Goal: Task Accomplishment & Management: Complete application form

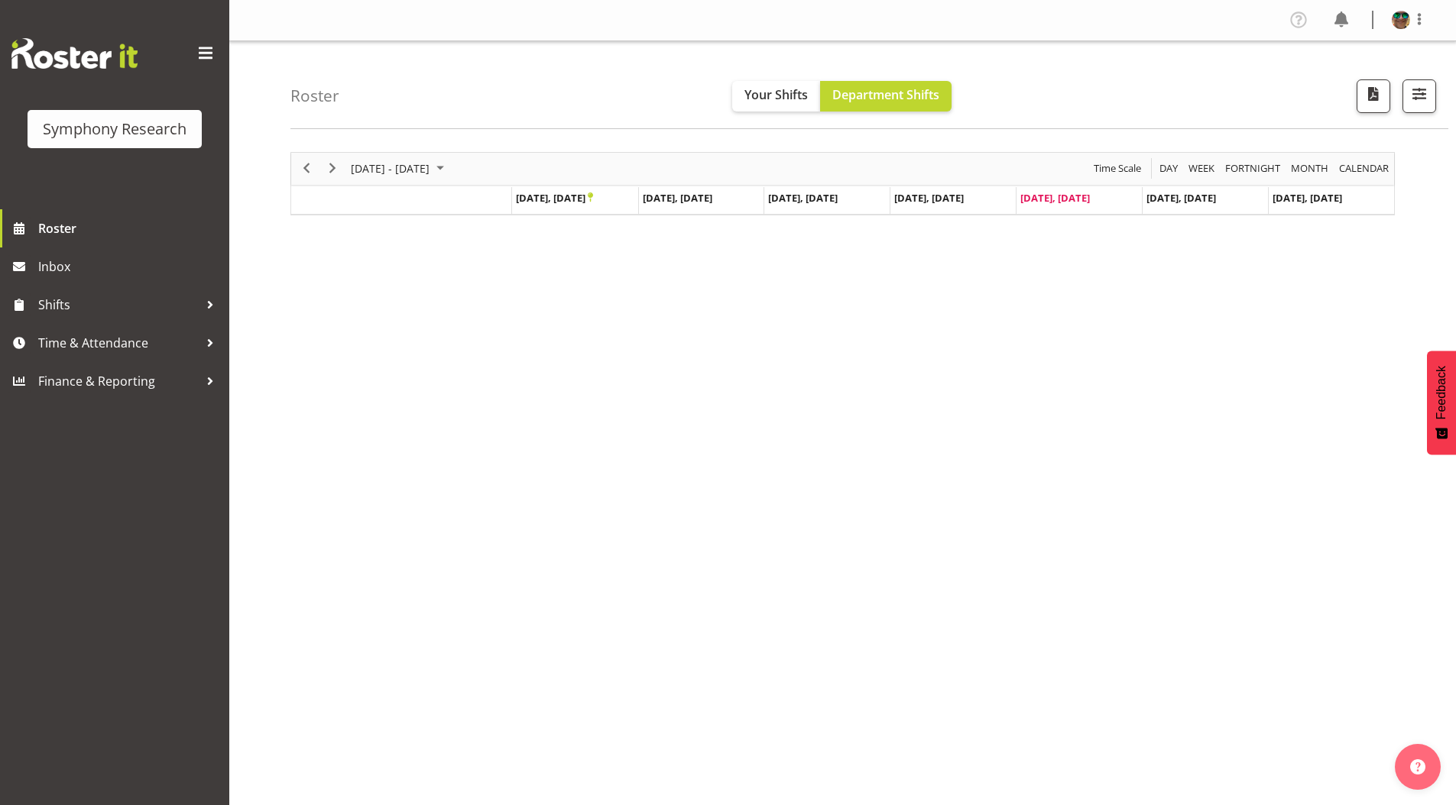
click at [61, 339] on span "Time & Attendance" at bounding box center [118, 343] width 160 height 23
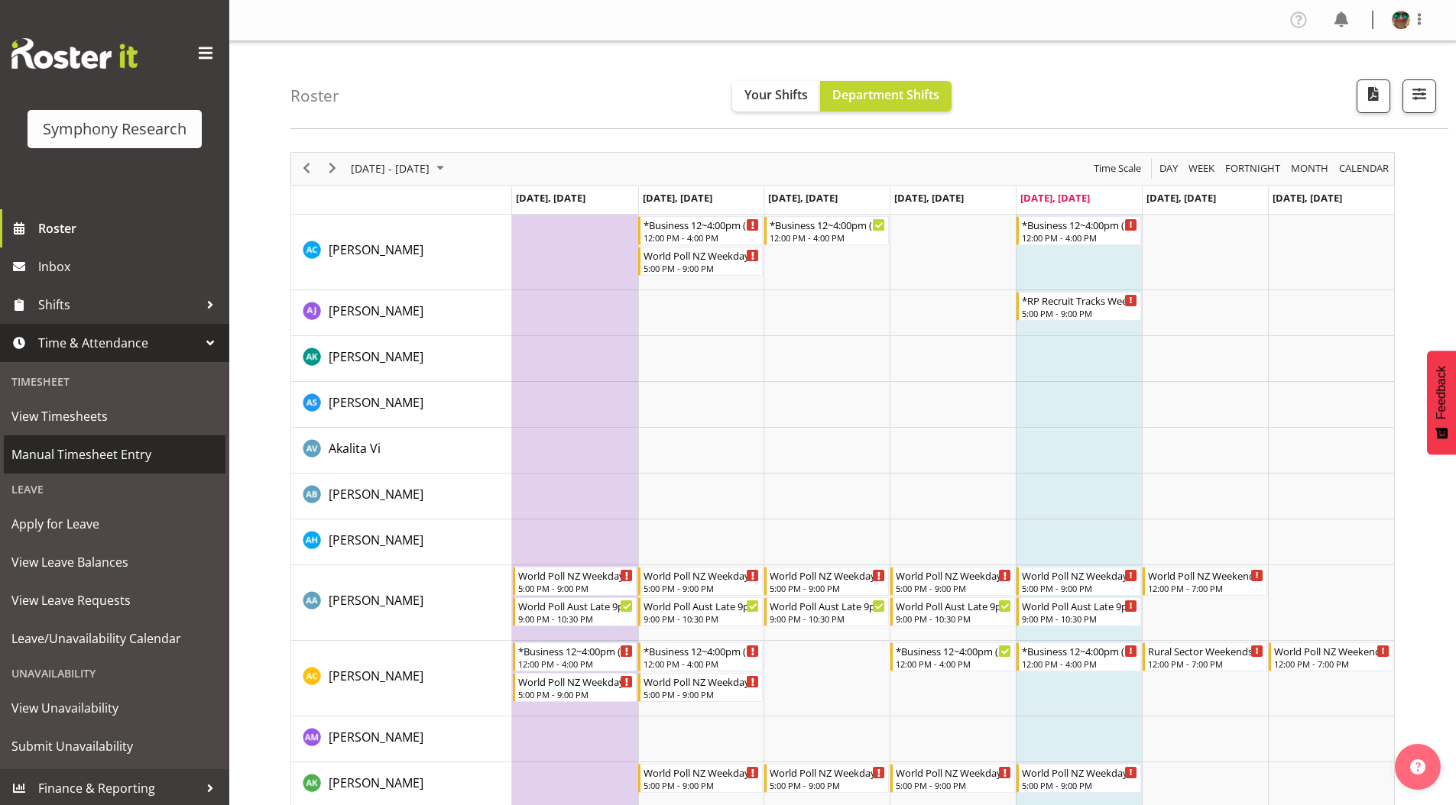
click at [72, 455] on span "Manual Timesheet Entry" at bounding box center [114, 454] width 206 height 23
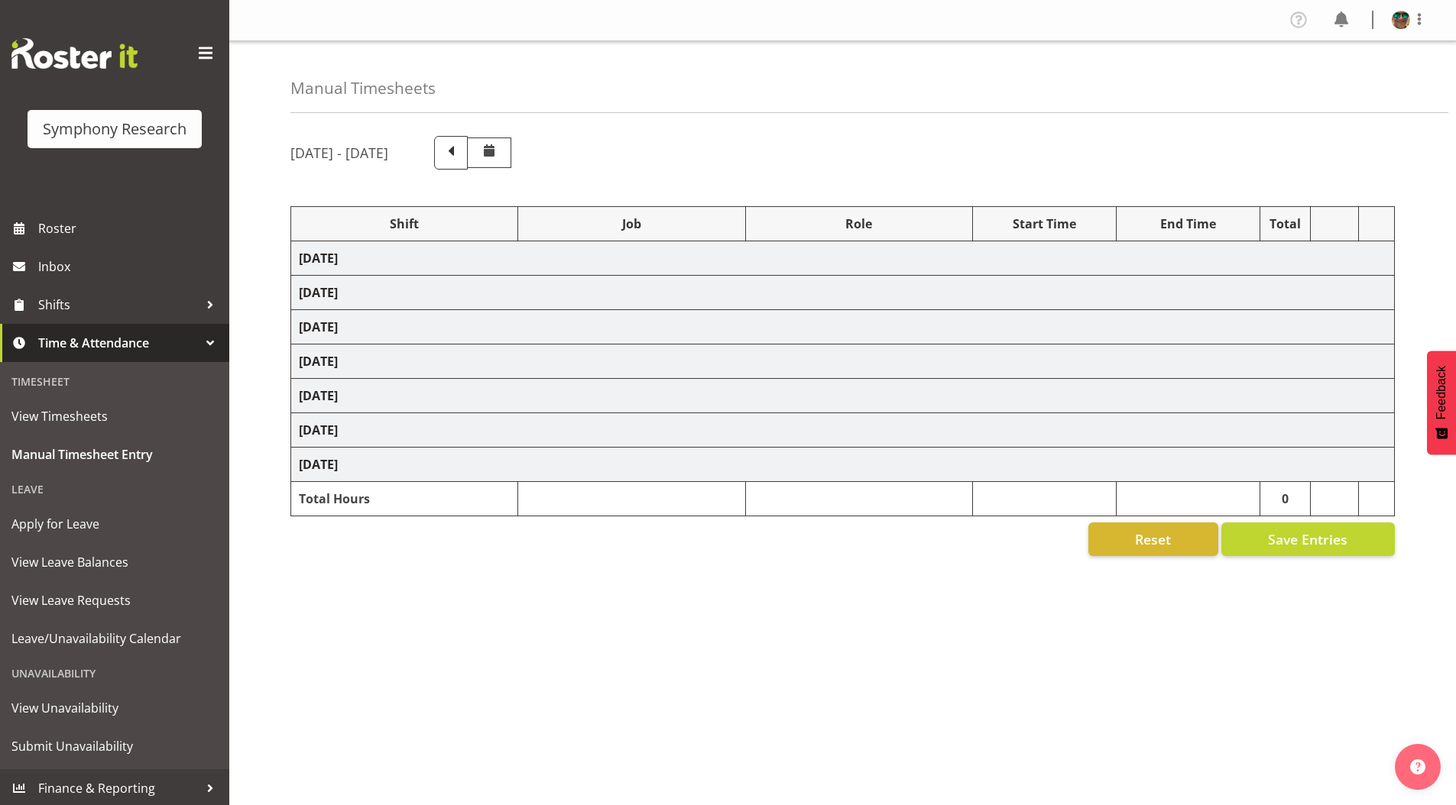
select select "4583"
select select "743"
select select "4583"
select select "10242"
select select "4583"
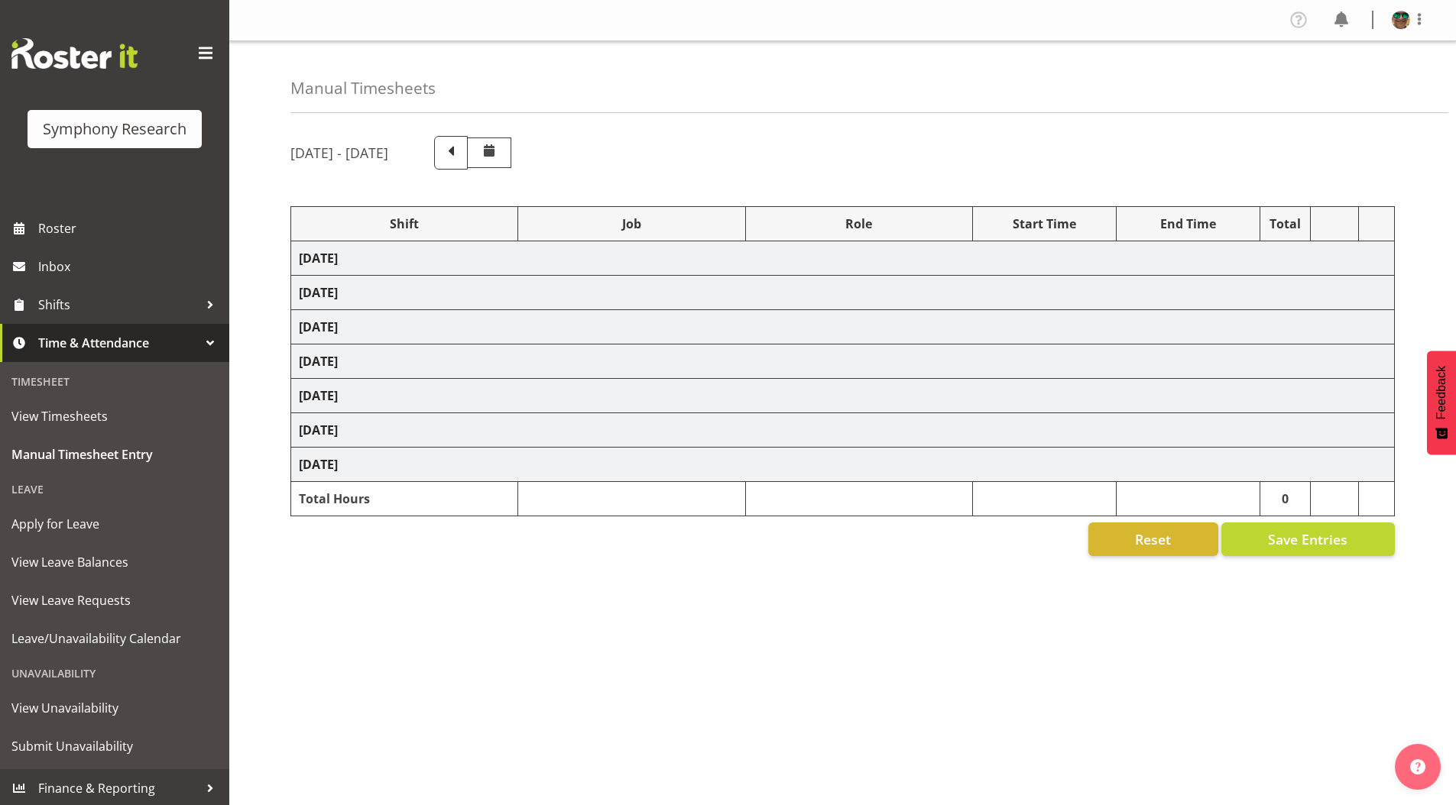
select select "10242"
select select "4583"
select select "9426"
select select "4583"
select select "10631"
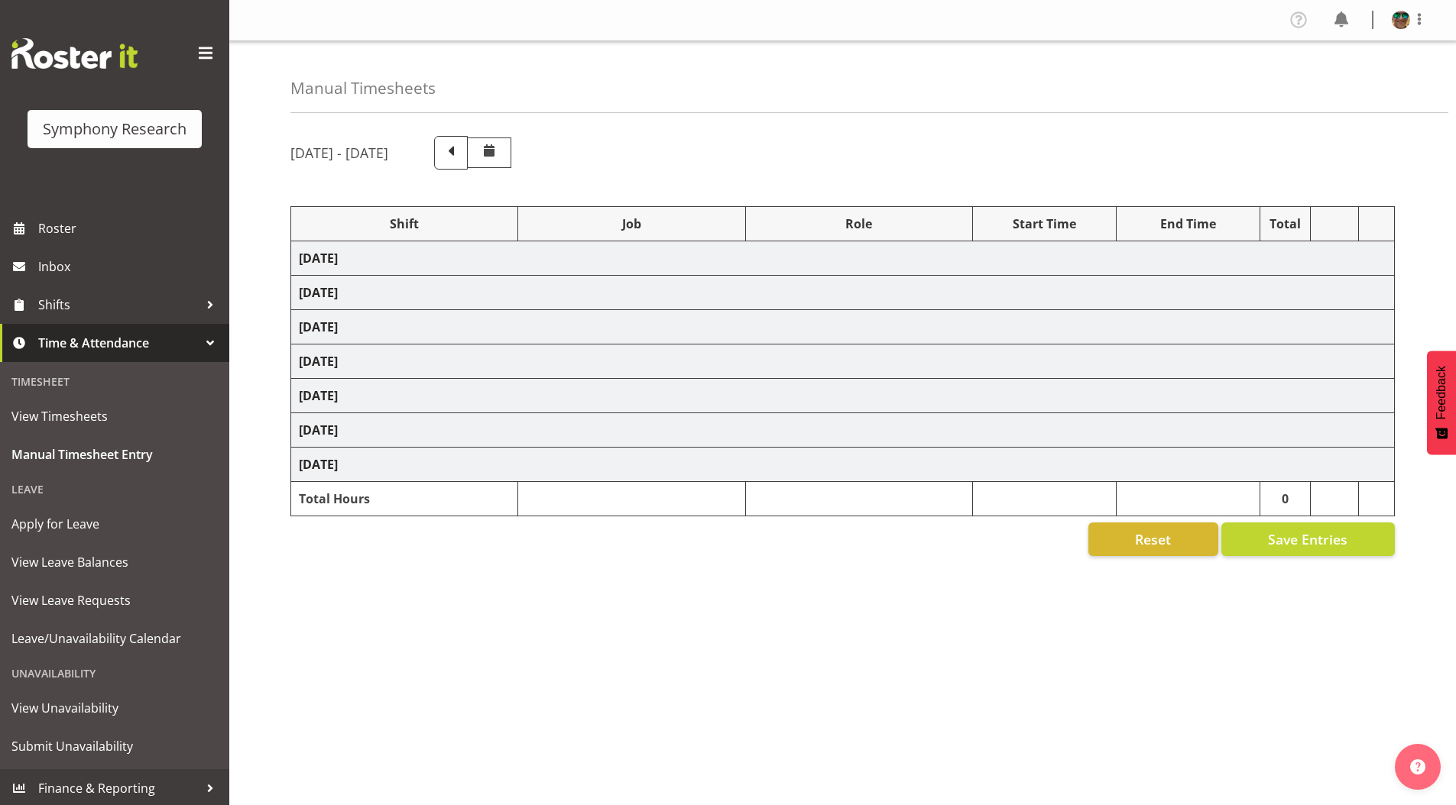
select select "4583"
select select "10633"
select select "4583"
select select "10587"
select select "4583"
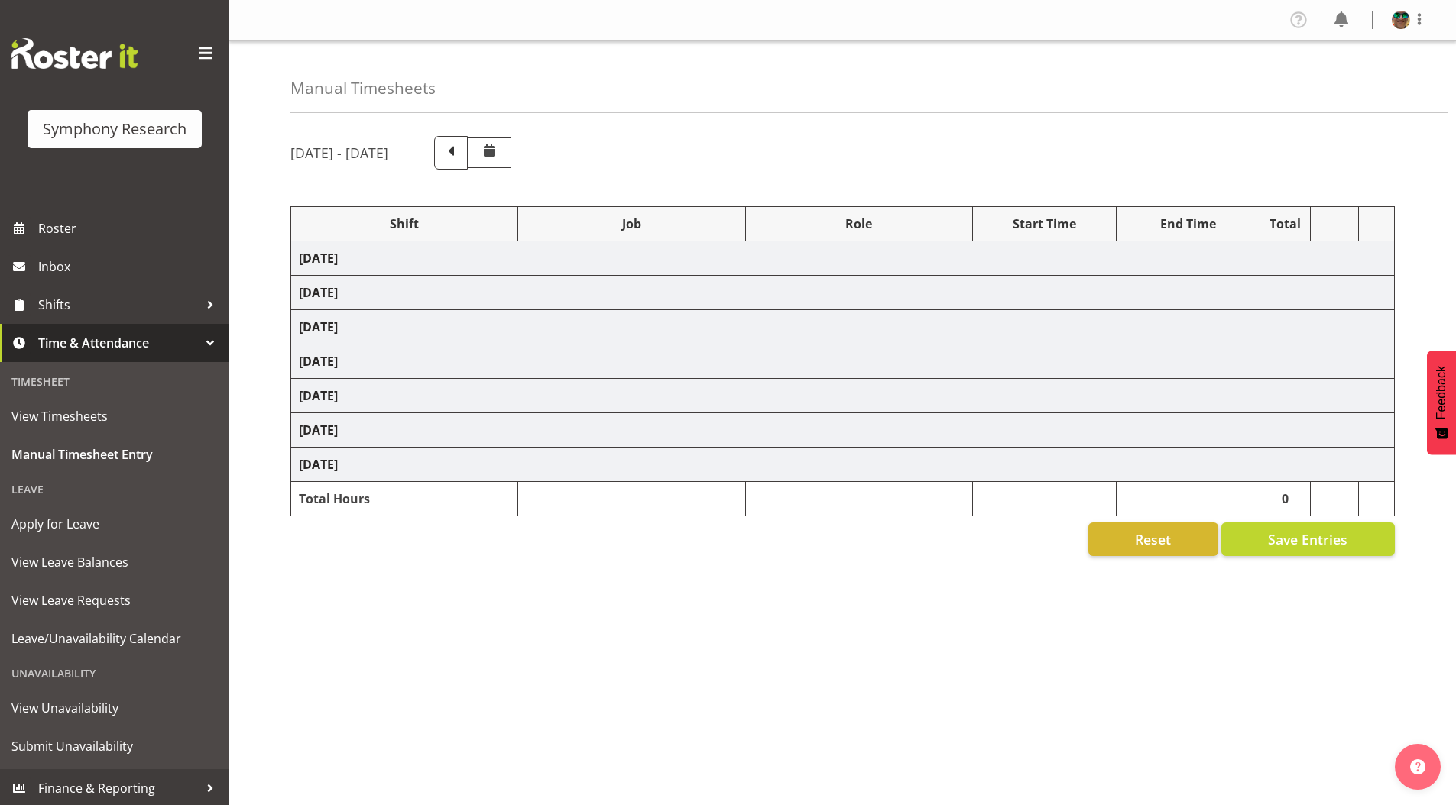
select select "10242"
select select "4583"
select select "9426"
select select "4583"
select select "10242"
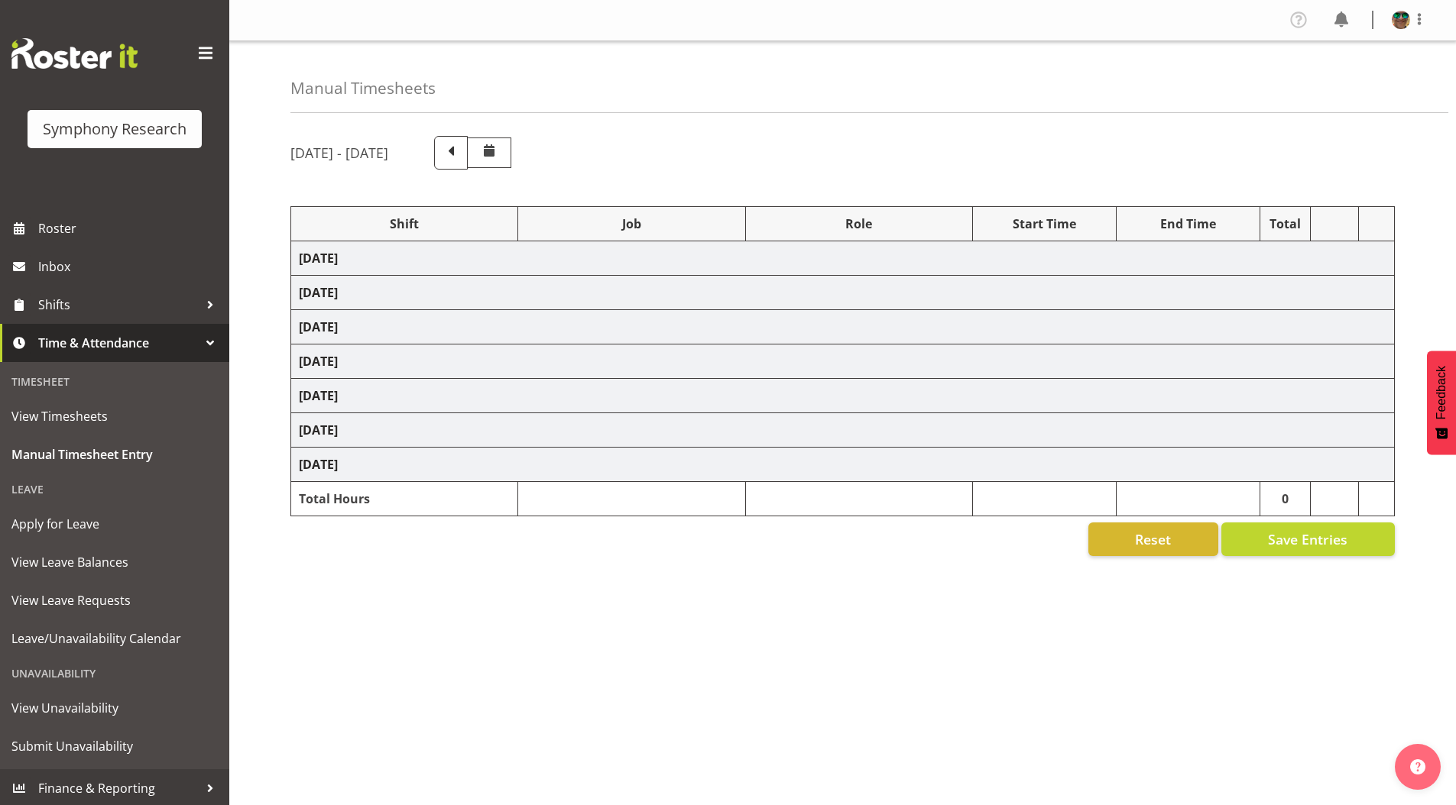
select select "4583"
select select "10633"
select select "4583"
select select "10631"
select select "4583"
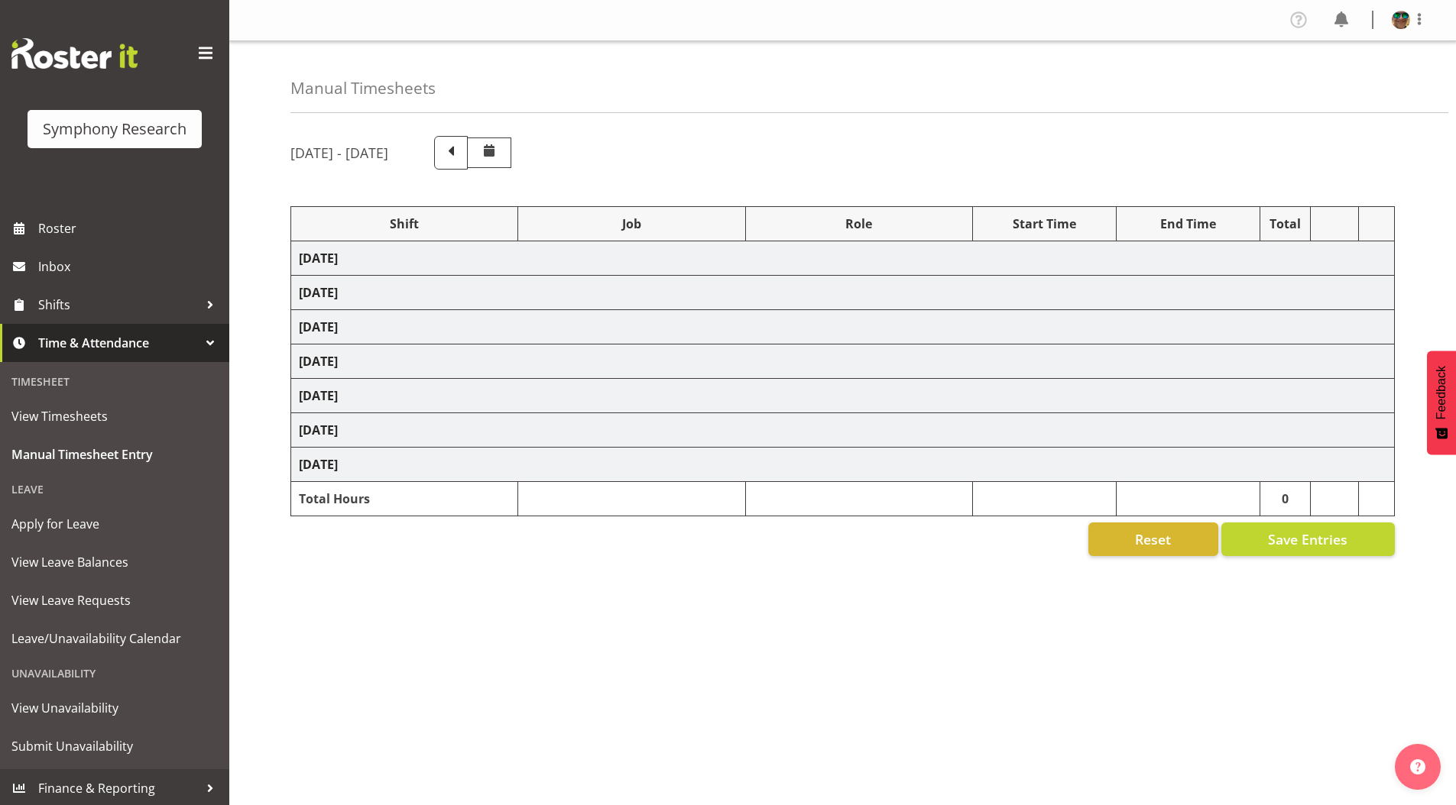
select select "10587"
select select "4583"
select select "10631"
select select "4583"
select select "10242"
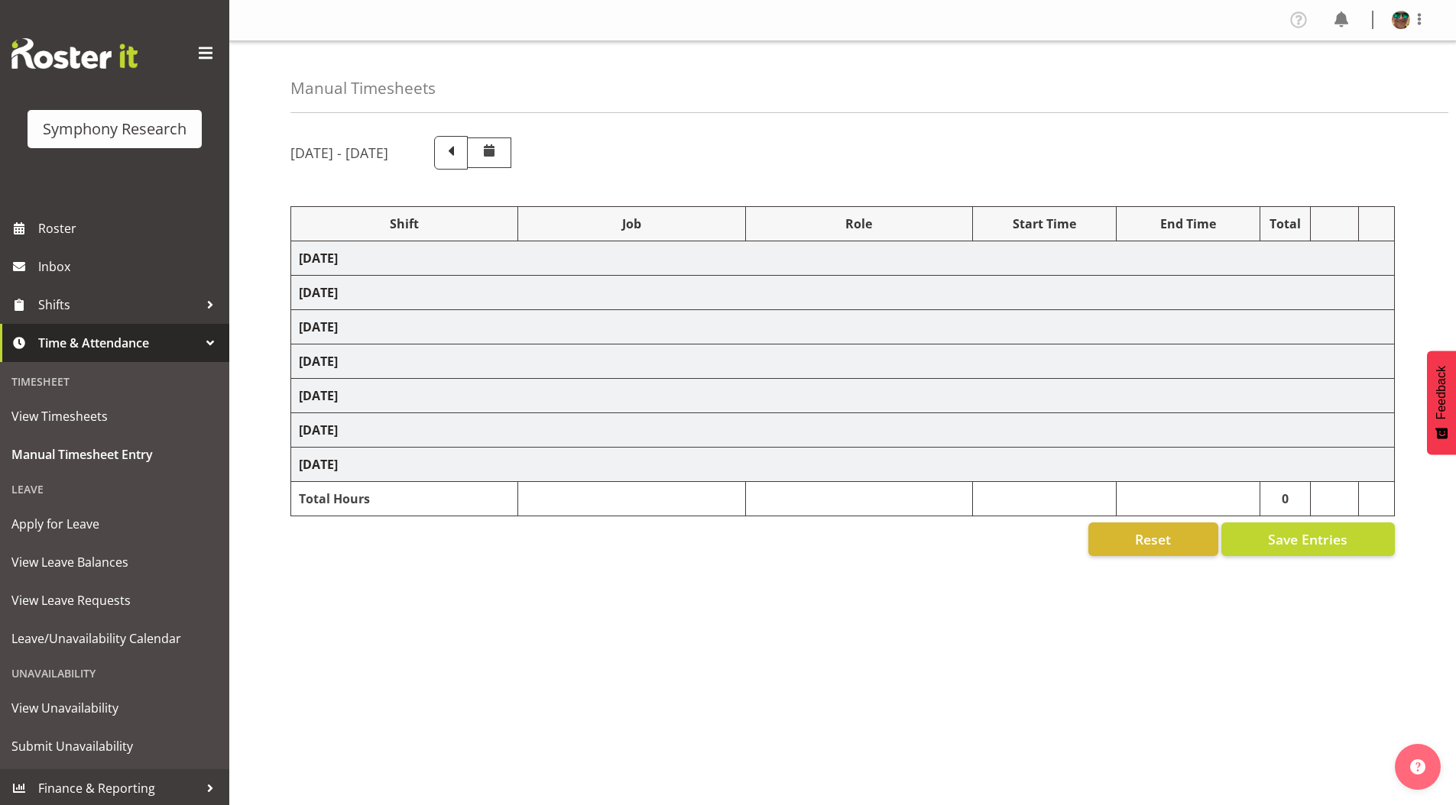
select select "4583"
select select "9426"
select select "4583"
select select "10242"
select select "4583"
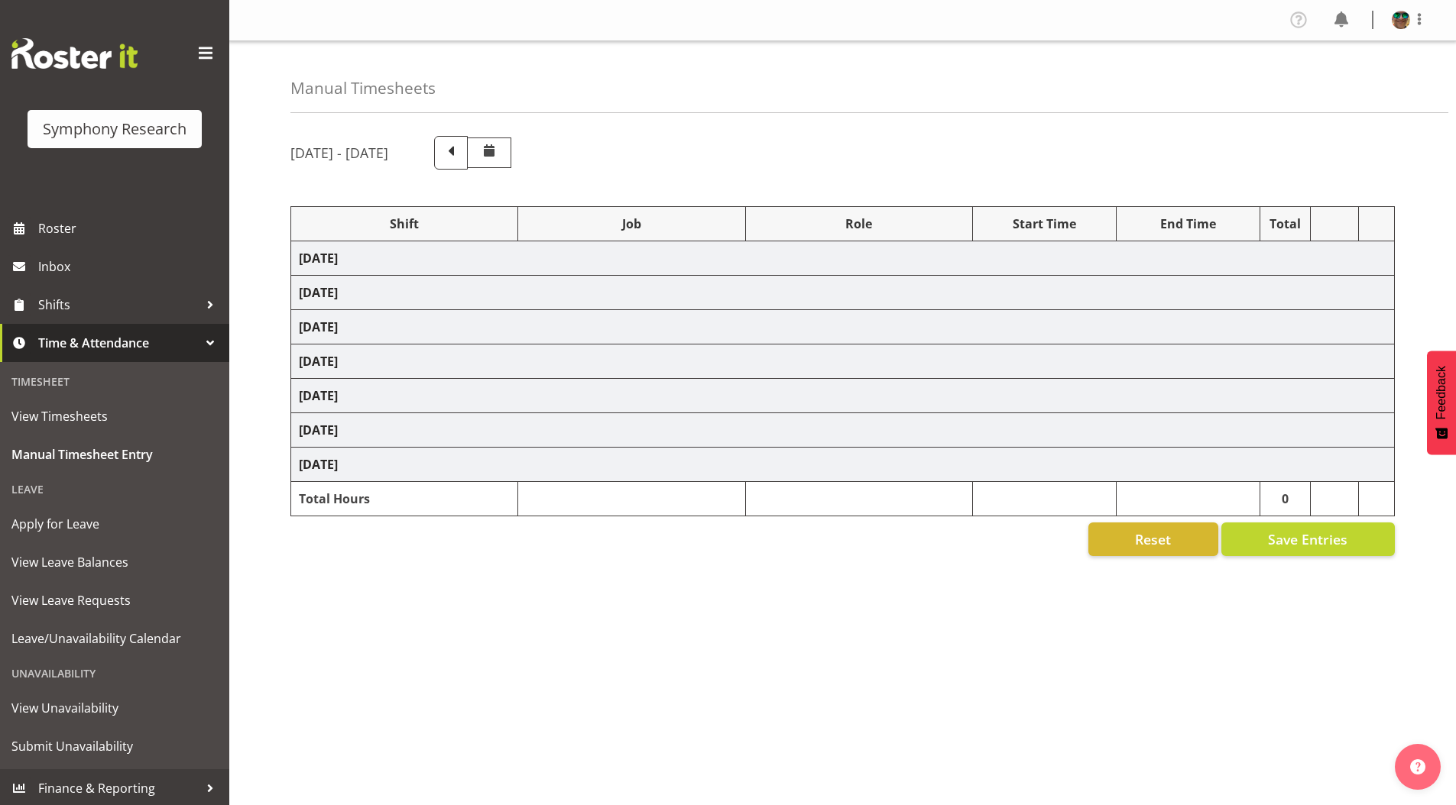
select select "10633"
select select "4583"
select select "10587"
select select "4583"
select select "743"
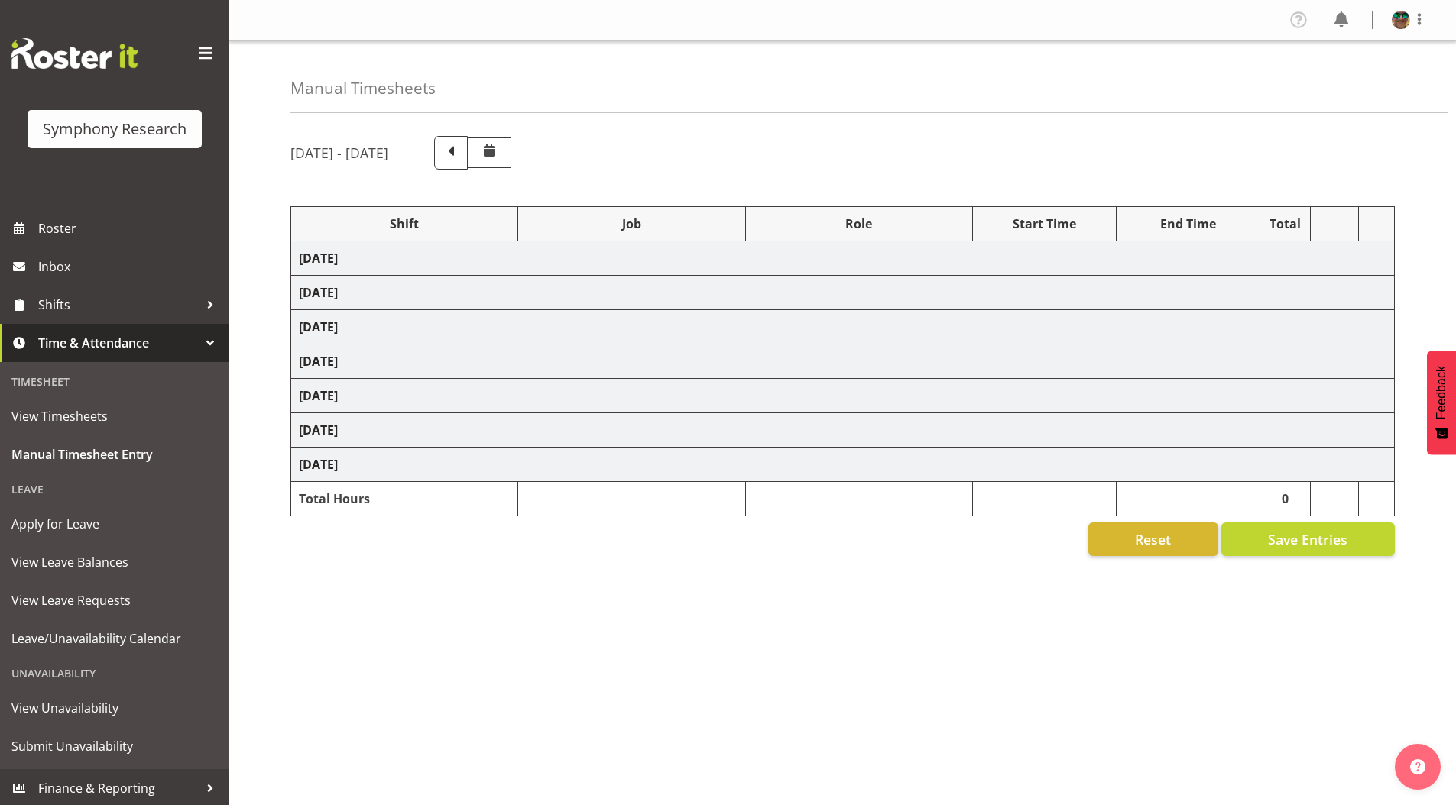
select select "4583"
select select "10242"
select select "4583"
select select "9426"
select select "4583"
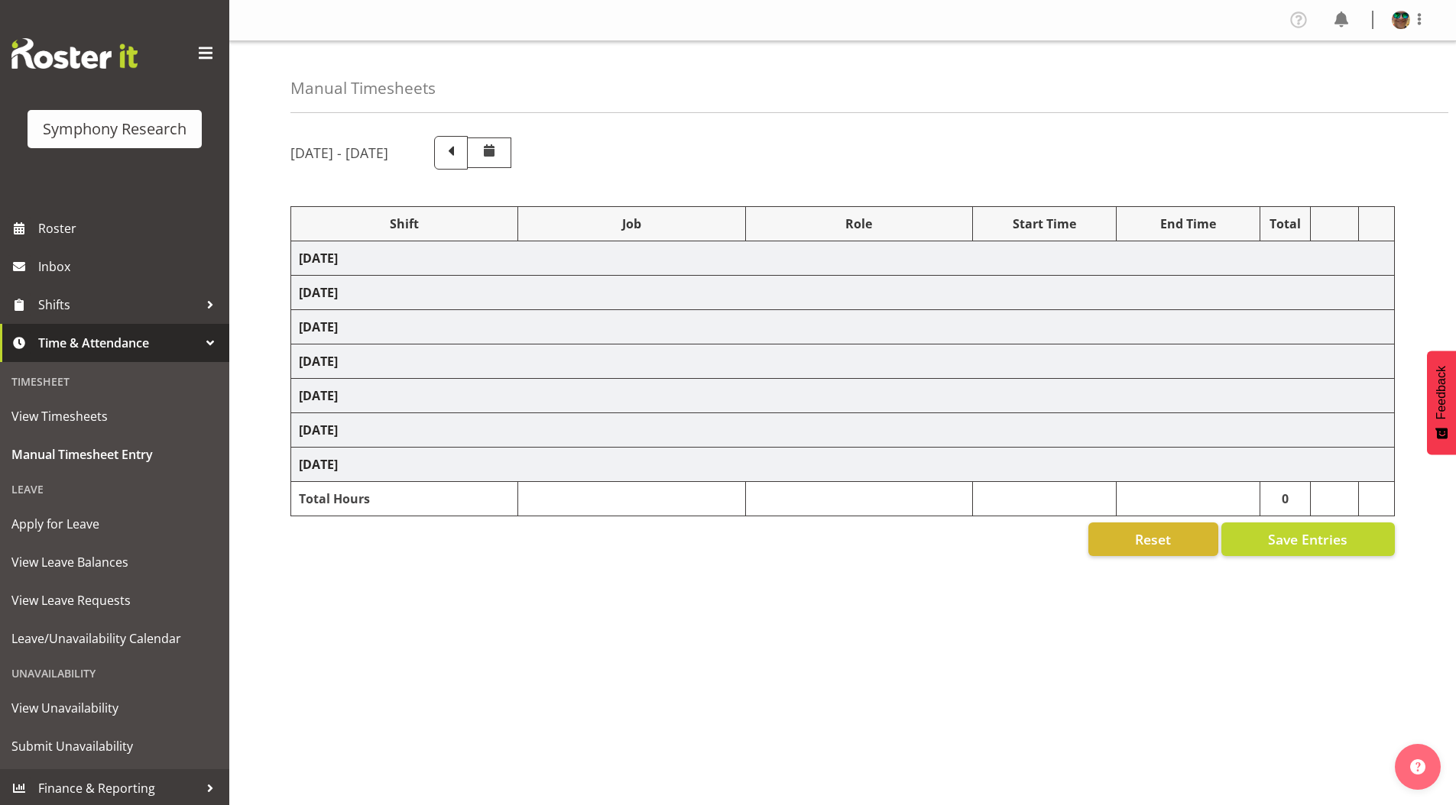
select select "10633"
select select "4583"
select select "10575"
select select "4583"
select select "10587"
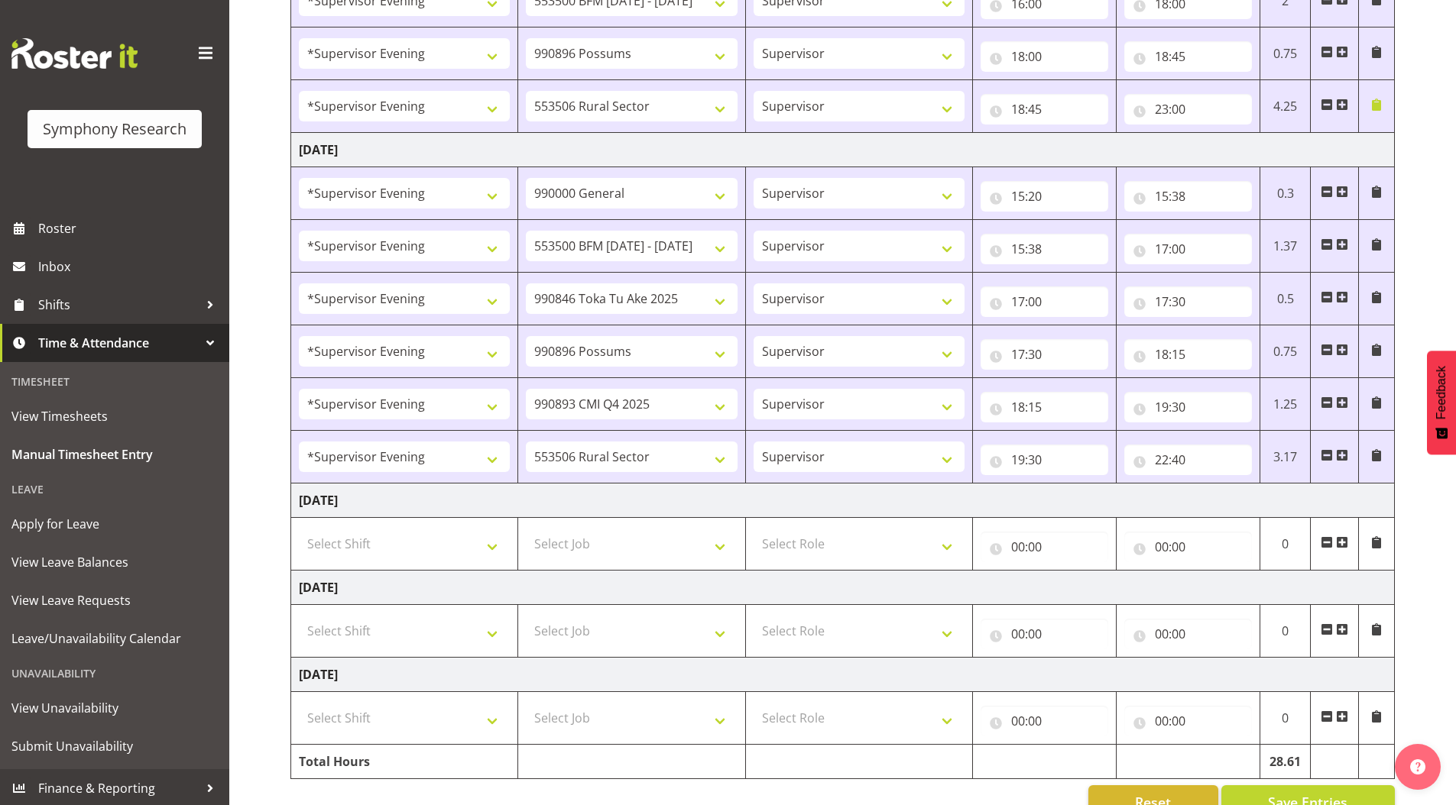
scroll to position [1223, 0]
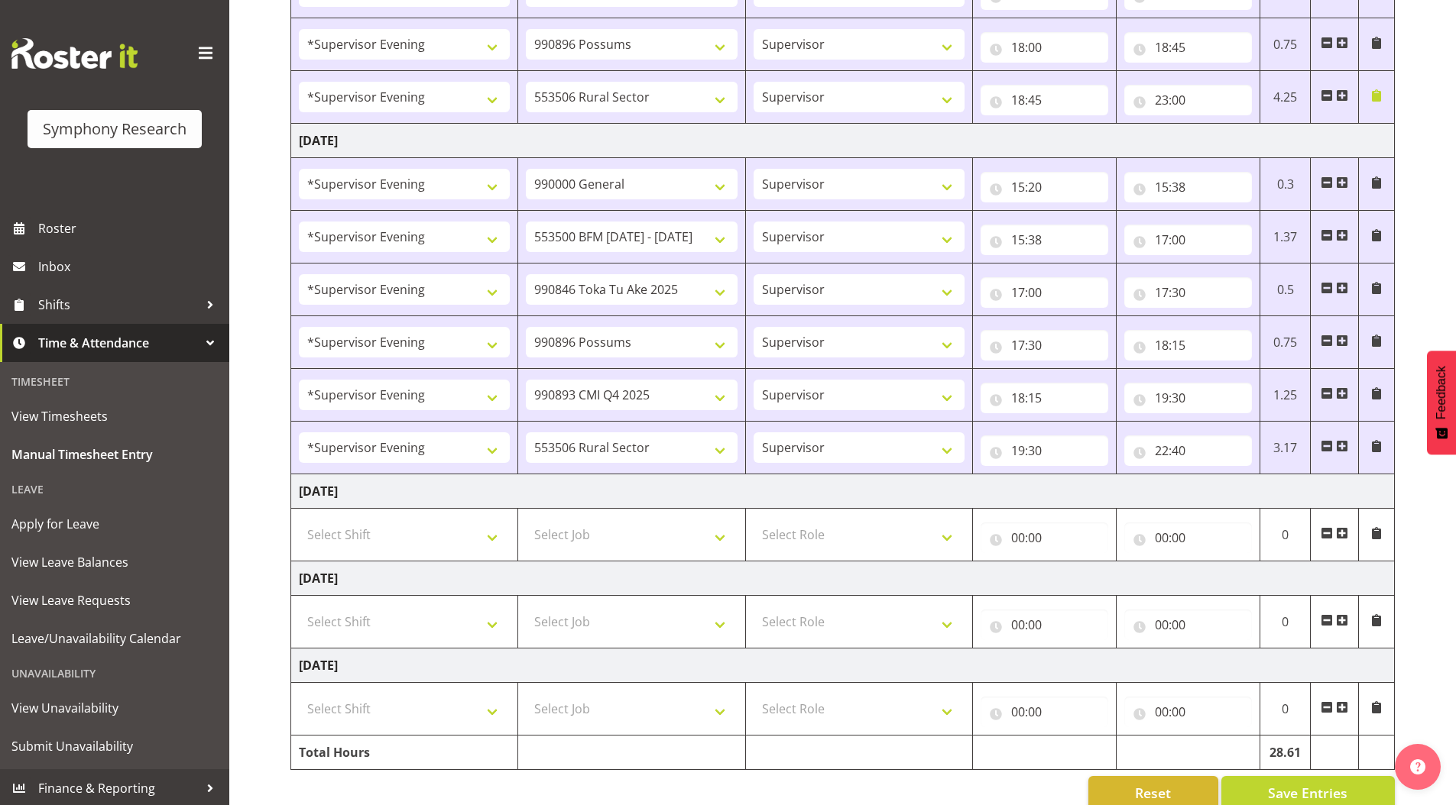
click at [1342, 536] on span at bounding box center [1342, 533] width 12 height 12
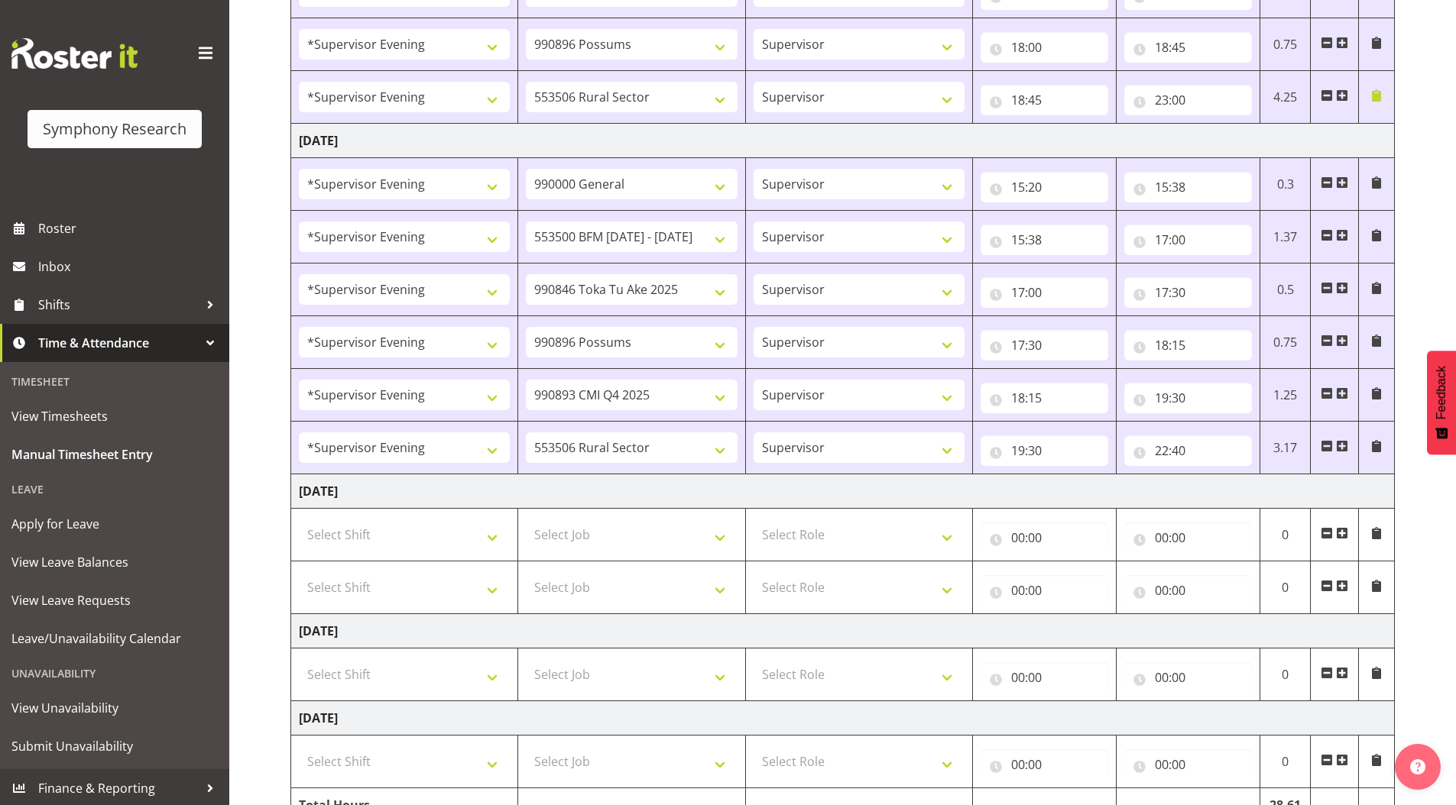
click at [1339, 590] on span at bounding box center [1342, 586] width 12 height 12
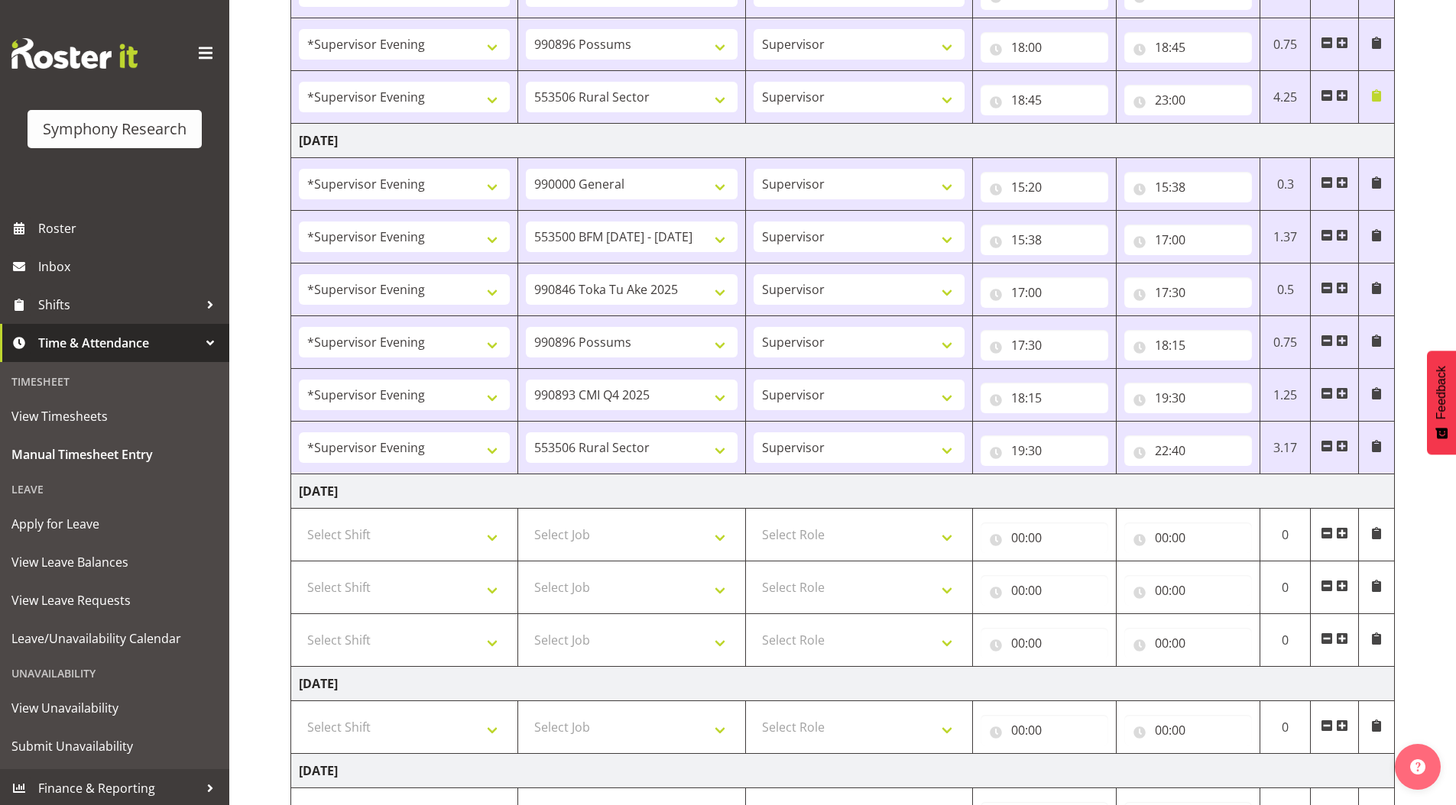
click at [1345, 637] on span at bounding box center [1342, 639] width 12 height 12
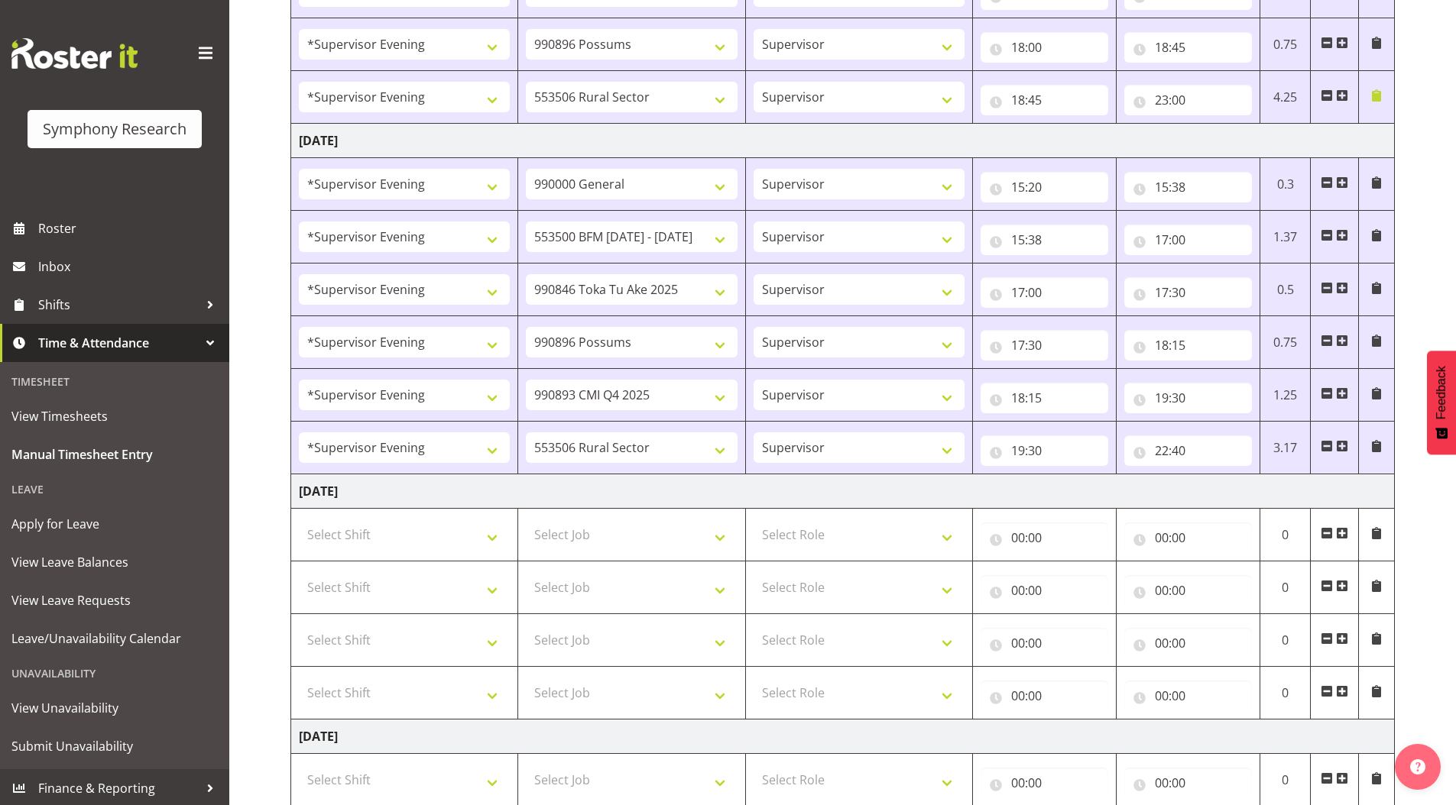
click at [1343, 692] on span at bounding box center [1342, 691] width 12 height 12
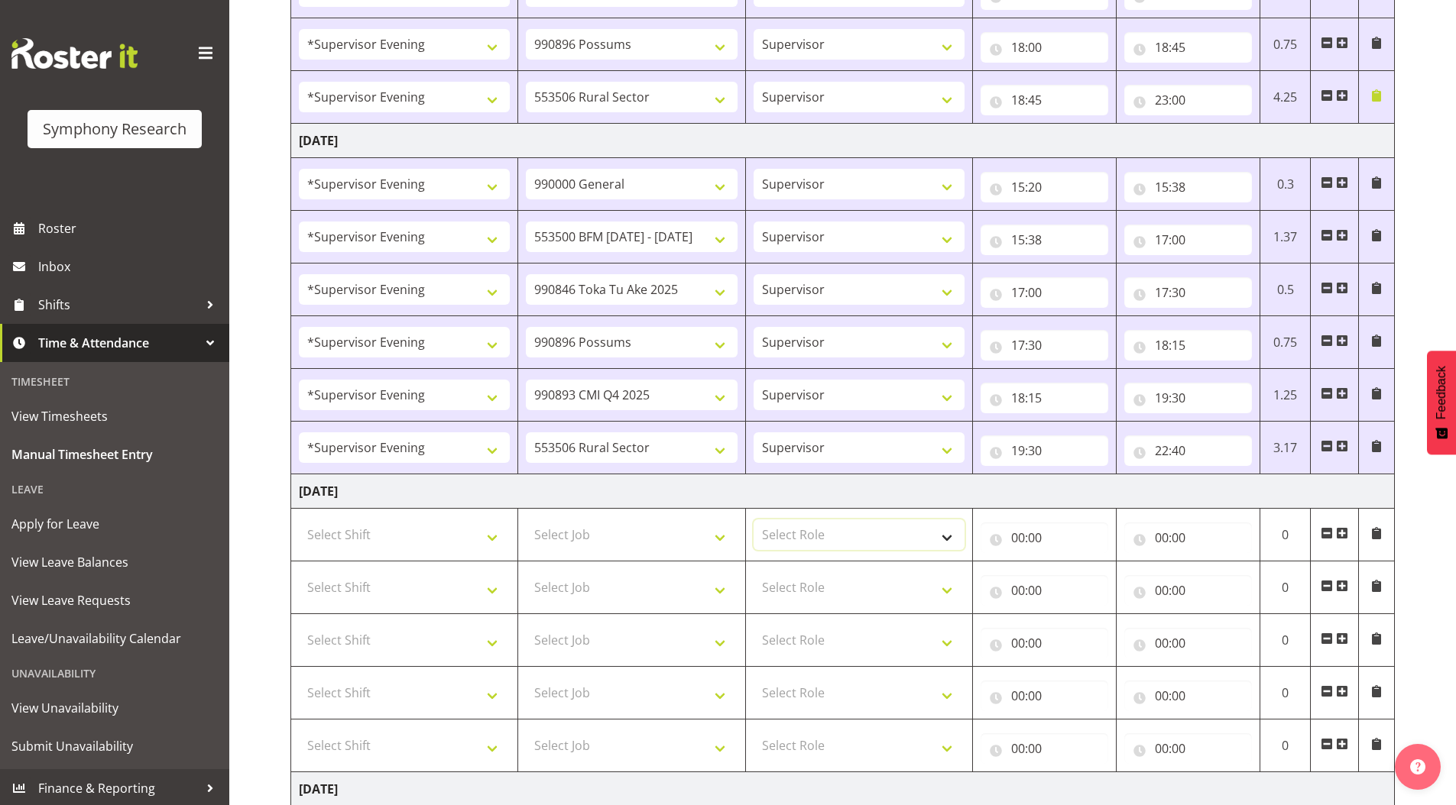
click at [790, 532] on select "Select Role Supervisor Briefing Interviewing" at bounding box center [858, 535] width 211 height 31
select select "45"
click at [753, 520] on select "Select Role Supervisor Briefing Interviewing" at bounding box center [858, 535] width 211 height 31
click at [811, 590] on select "Select Role Supervisor Briefing Interviewing" at bounding box center [858, 587] width 211 height 31
select select "45"
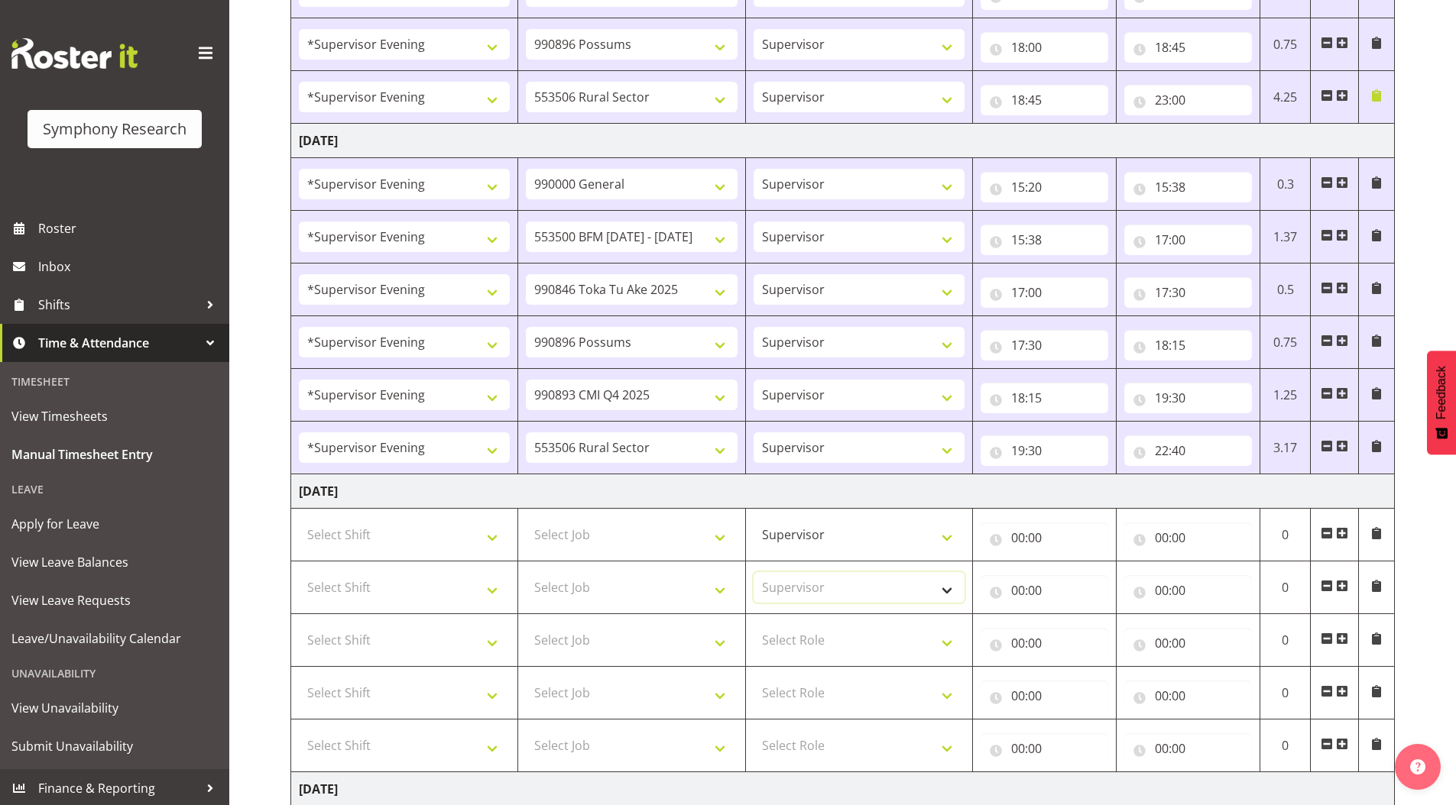
click at [753, 572] on select "Select Role Supervisor Briefing Interviewing" at bounding box center [858, 587] width 211 height 31
click at [805, 641] on select "Select Role Supervisor Briefing Interviewing" at bounding box center [858, 640] width 211 height 31
select select "45"
click at [753, 625] on select "Select Role Supervisor Briefing Interviewing" at bounding box center [858, 640] width 211 height 31
click at [810, 693] on select "Select Role Supervisor Briefing Interviewing" at bounding box center [858, 693] width 211 height 31
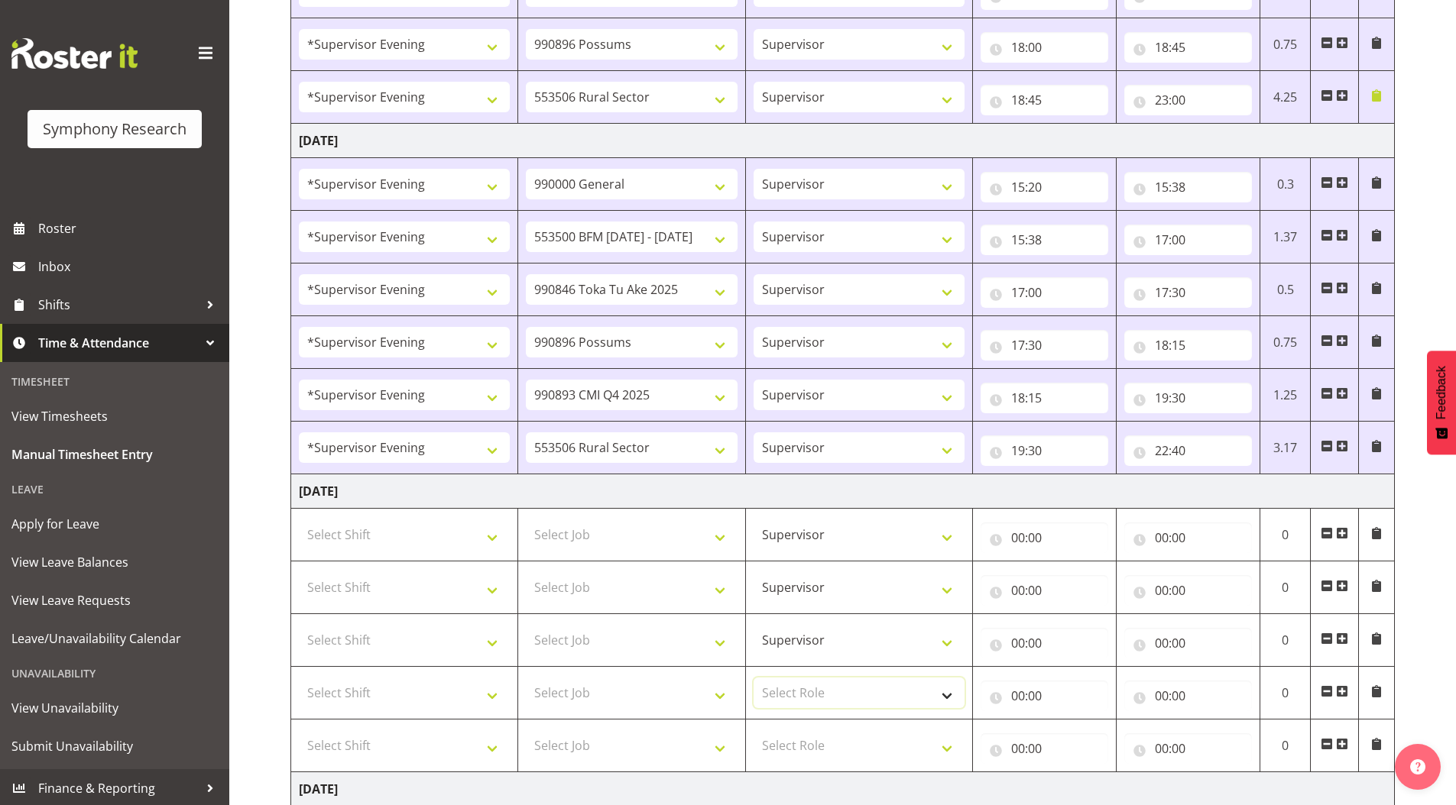
select select "45"
click at [753, 678] on select "Select Role Supervisor Briefing Interviewing" at bounding box center [858, 693] width 211 height 31
drag, startPoint x: 799, startPoint y: 744, endPoint x: 795, endPoint y: 734, distance: 11.4
click at [799, 744] on select "Select Role Supervisor Briefing Interviewing" at bounding box center [858, 745] width 211 height 31
select select "45"
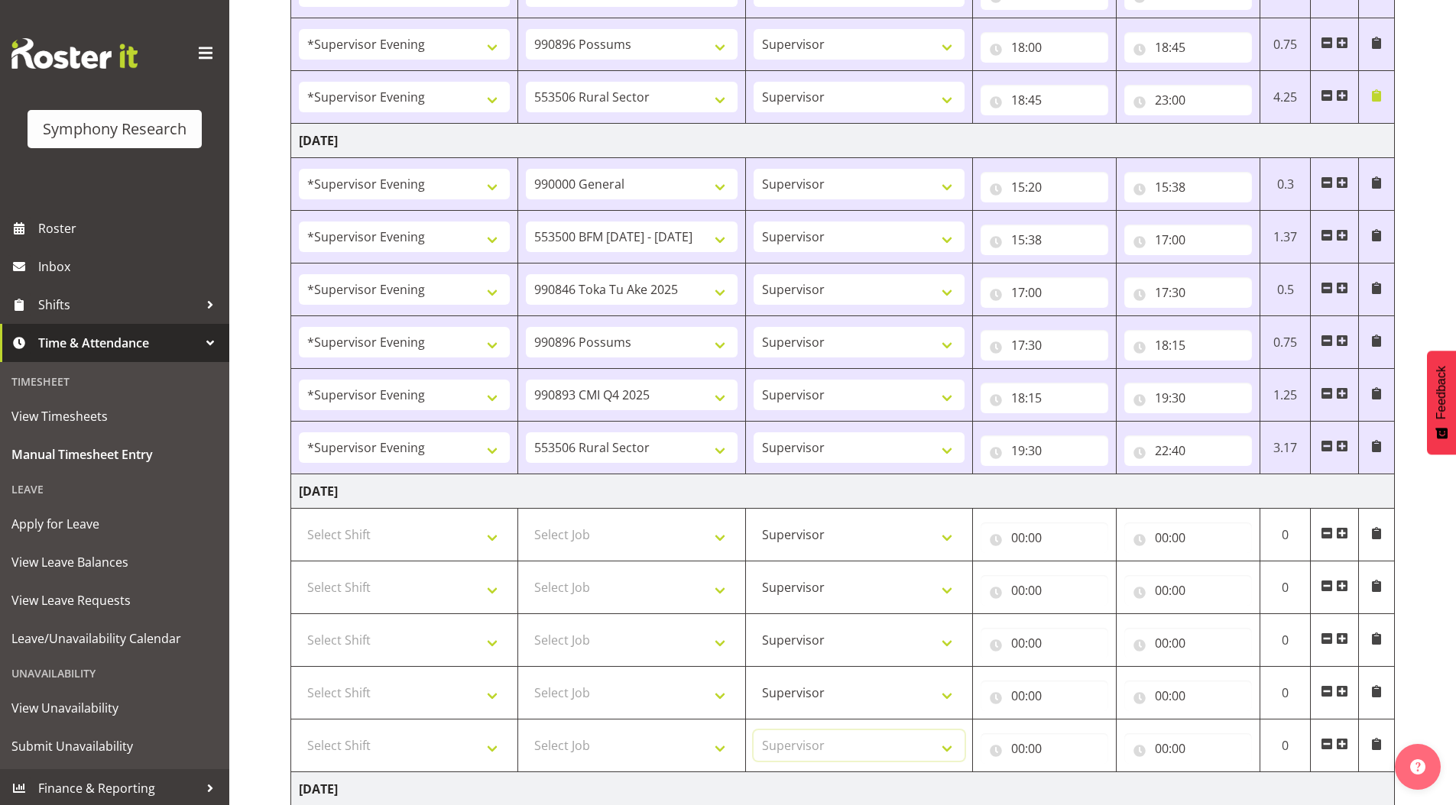
click at [753, 730] on select "Select Role Supervisor Briefing Interviewing" at bounding box center [858, 745] width 211 height 31
click at [322, 535] on select "Select Shift !!Weekend Residential (Roster IT Shift Label) *Business 9/10am ~ 4…" at bounding box center [404, 535] width 211 height 31
select select "4583"
click at [299, 520] on select "Select Shift !!Weekend Residential (Roster IT Shift Label) *Business 9/10am ~ 4…" at bounding box center [404, 535] width 211 height 31
click at [361, 575] on select "Select Shift !!Weekend Residential (Roster IT Shift Label) *Business 9/10am ~ 4…" at bounding box center [404, 587] width 211 height 31
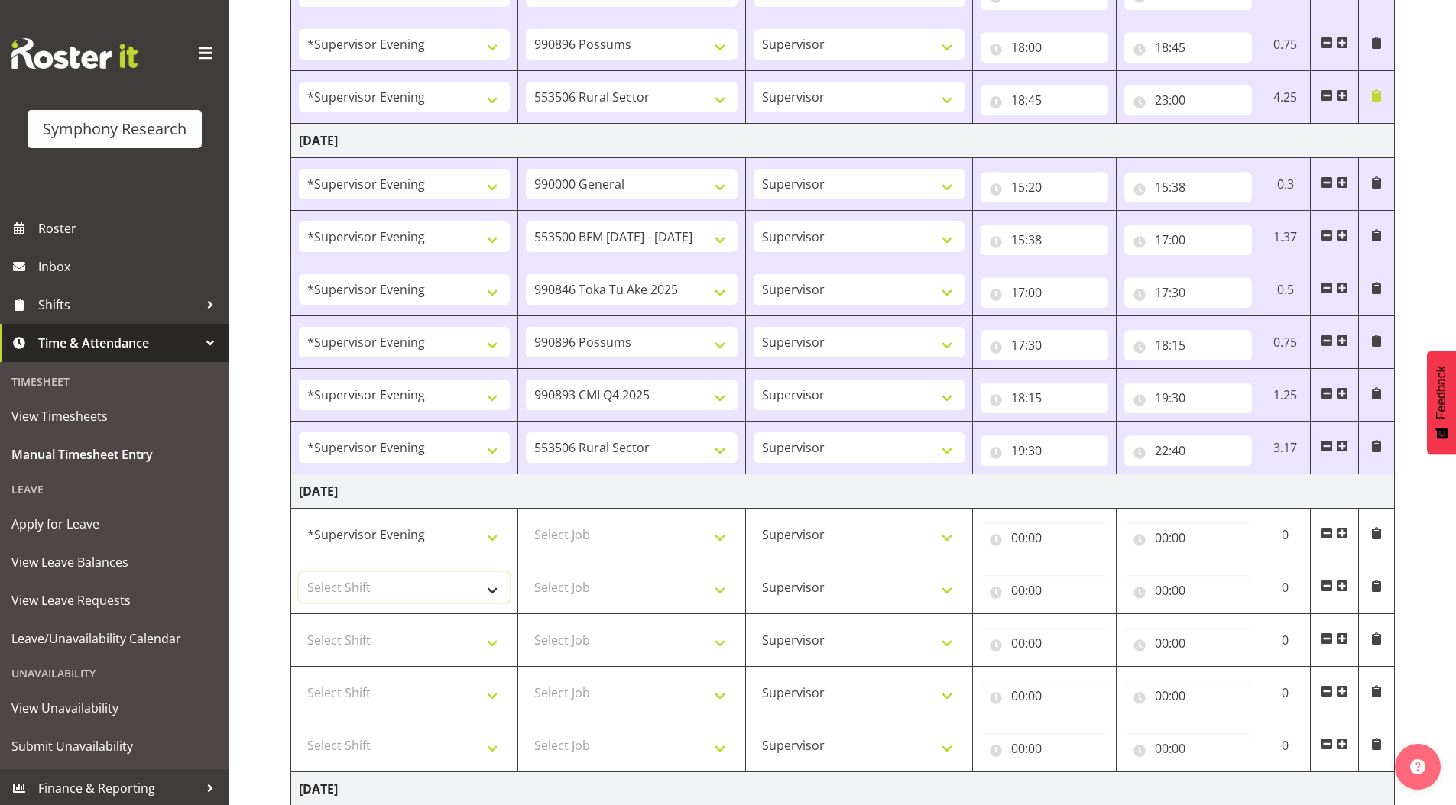
select select "4583"
click at [299, 572] on select "Select Shift !!Weekend Residential (Roster IT Shift Label) *Business 9/10am ~ 4…" at bounding box center [404, 587] width 211 height 31
click at [380, 645] on select "Select Shift !!Weekend Residential (Roster IT Shift Label) *Business 9/10am ~ 4…" at bounding box center [404, 640] width 211 height 31
select select "4583"
click at [299, 625] on select "Select Shift !!Weekend Residential (Roster IT Shift Label) *Business 9/10am ~ 4…" at bounding box center [404, 640] width 211 height 31
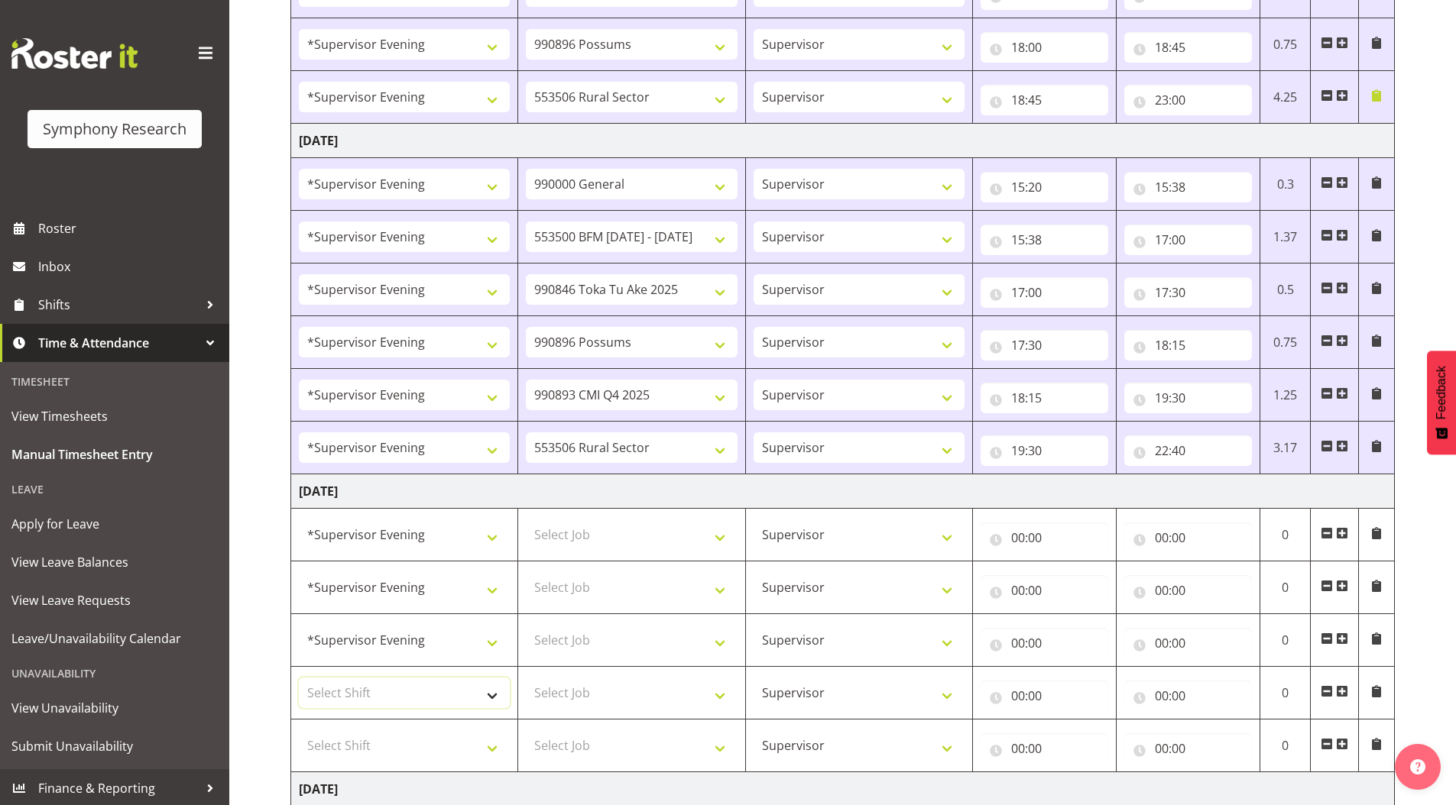
click at [348, 691] on select "Select Shift !!Weekend Residential (Roster IT Shift Label) *Business 9/10am ~ 4…" at bounding box center [404, 693] width 211 height 31
select select "4583"
click at [299, 678] on select "Select Shift !!Weekend Residential (Roster IT Shift Label) *Business 9/10am ~ 4…" at bounding box center [404, 693] width 211 height 31
click at [364, 731] on select "Select Shift !!Weekend Residential (Roster IT Shift Label) *Business 9/10am ~ 4…" at bounding box center [404, 745] width 211 height 31
select select "4583"
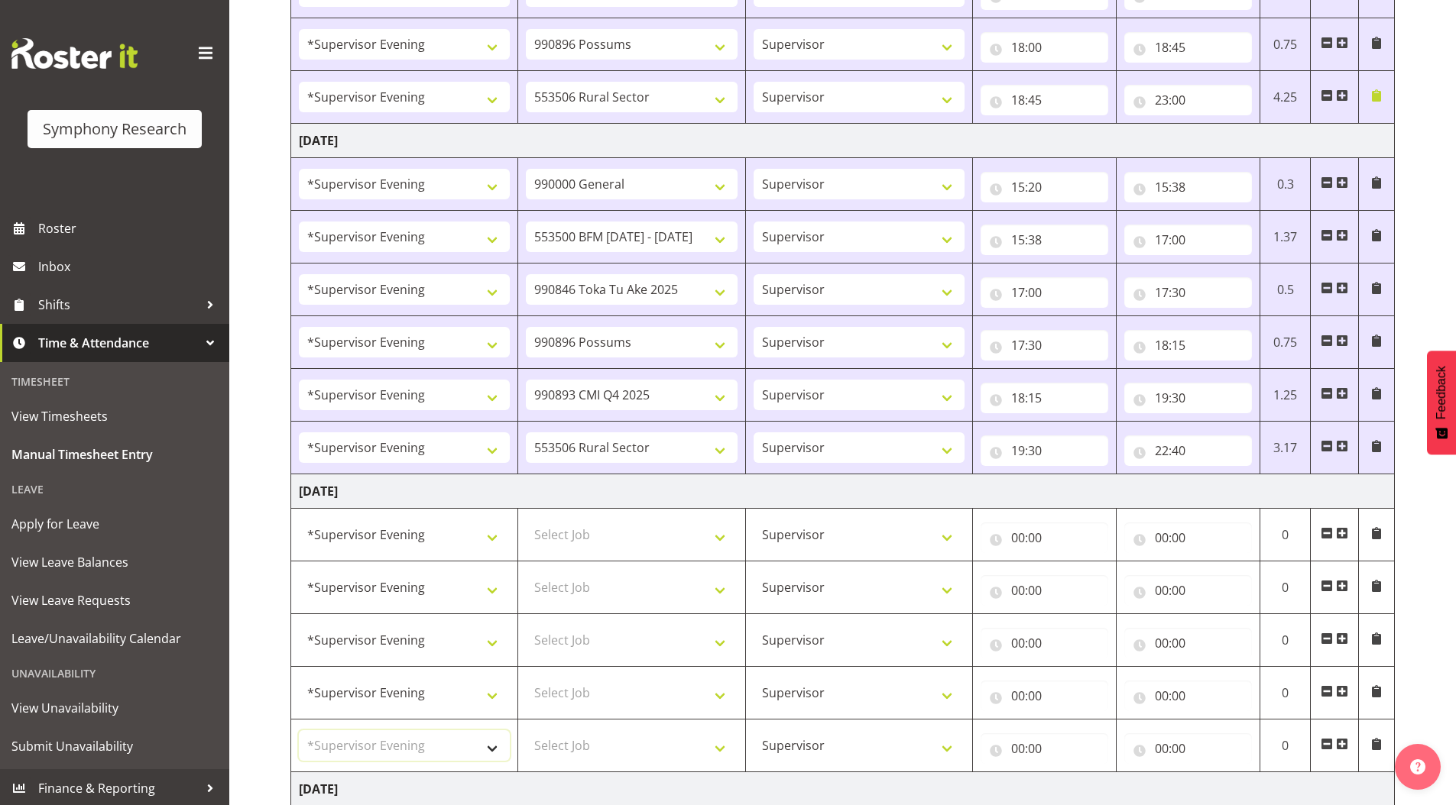
click at [299, 730] on select "Select Shift !!Weekend Residential (Roster IT Shift Label) *Business 9/10am ~ 4…" at bounding box center [404, 745] width 211 height 31
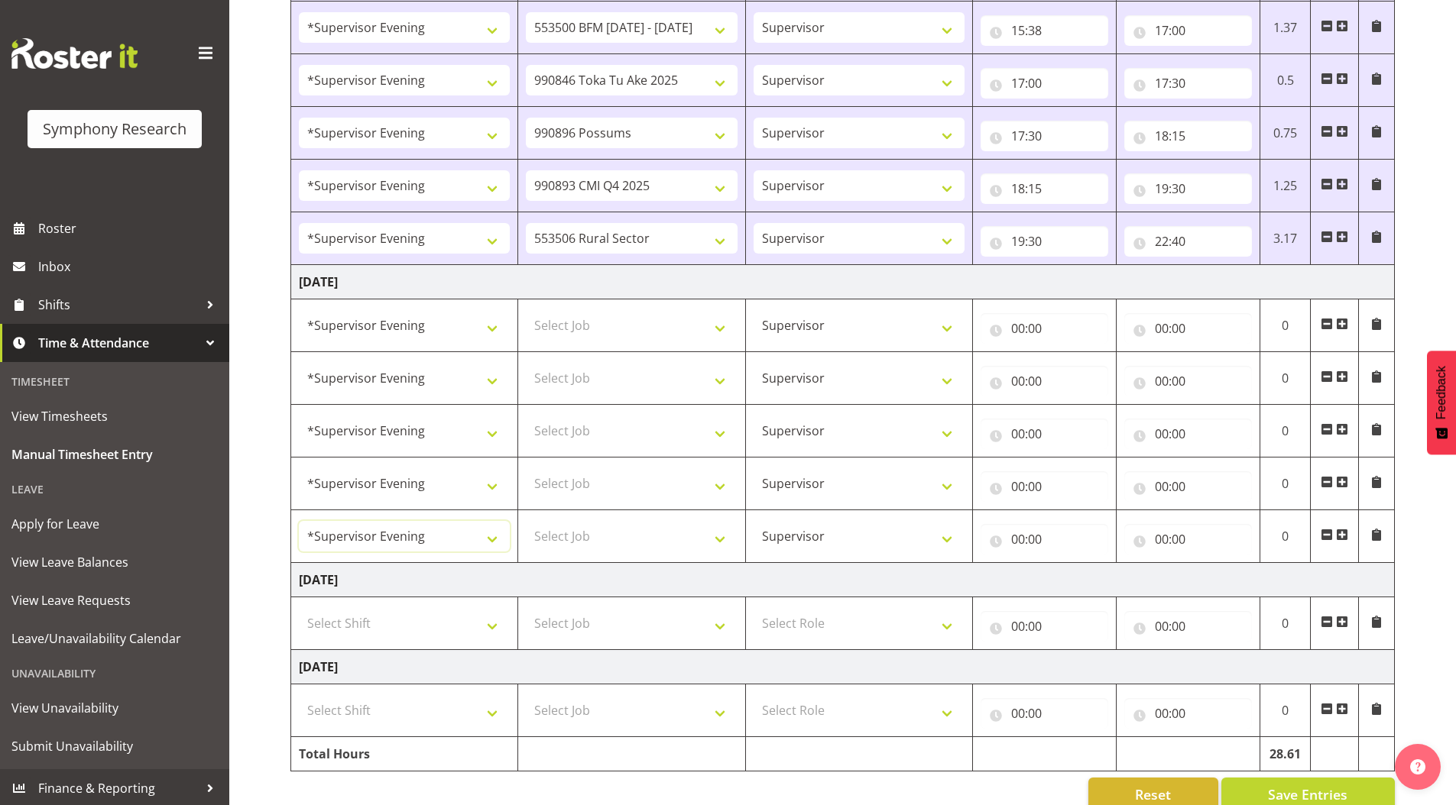
scroll to position [1461, 0]
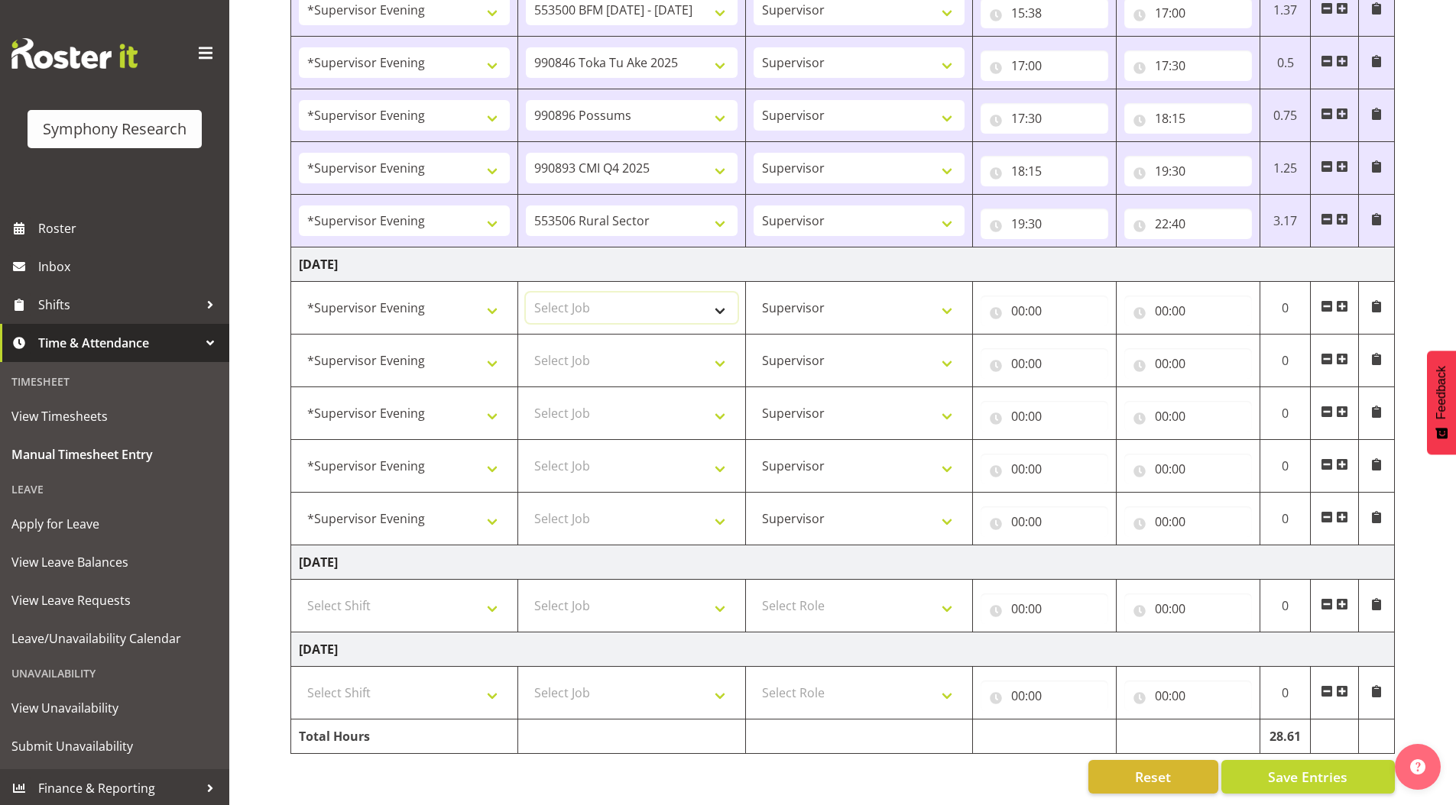
click at [562, 300] on select "Select Job 550060 IF Admin 553492 World Poll Aus Wave 2 Main 2025 553493 World …" at bounding box center [631, 308] width 211 height 31
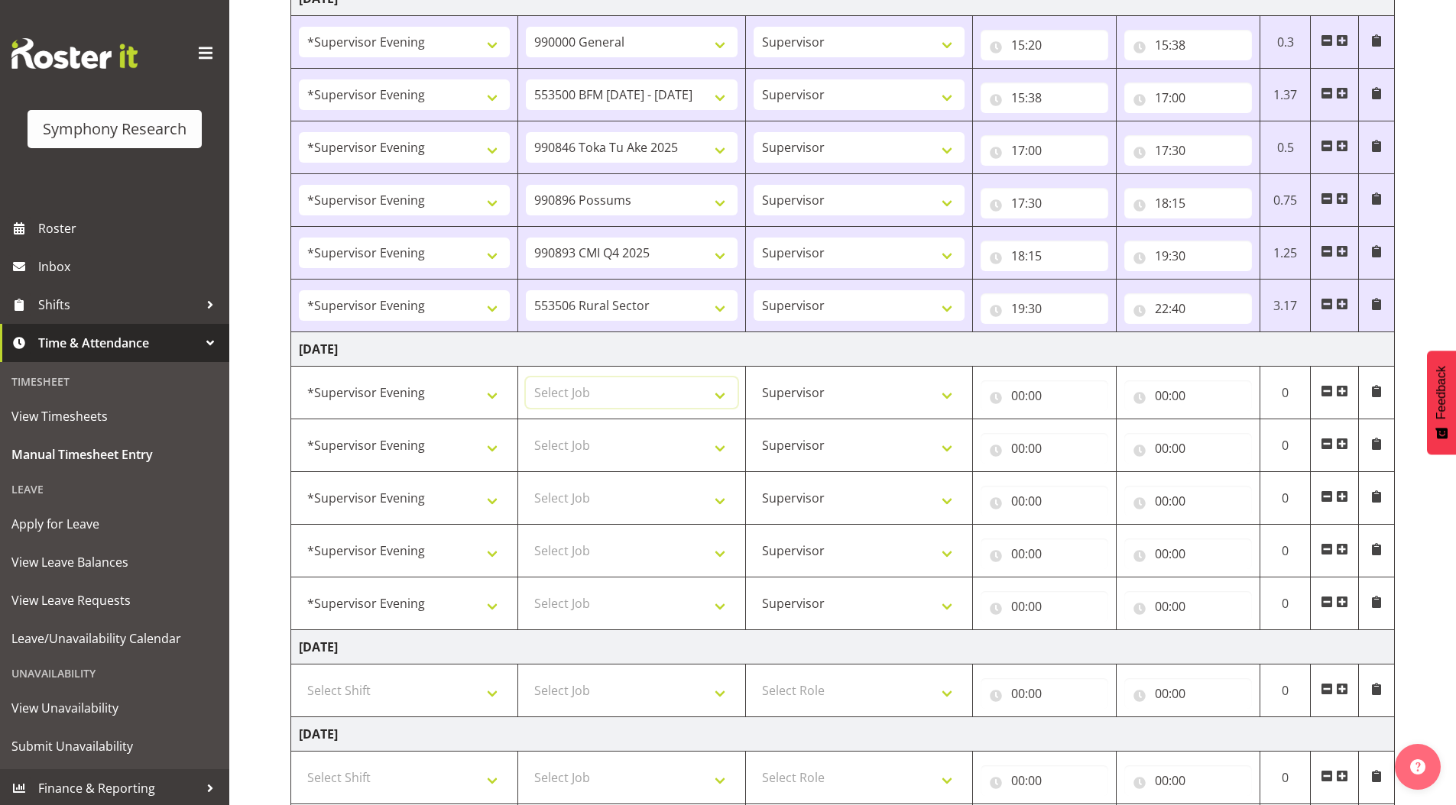
scroll to position [1385, 0]
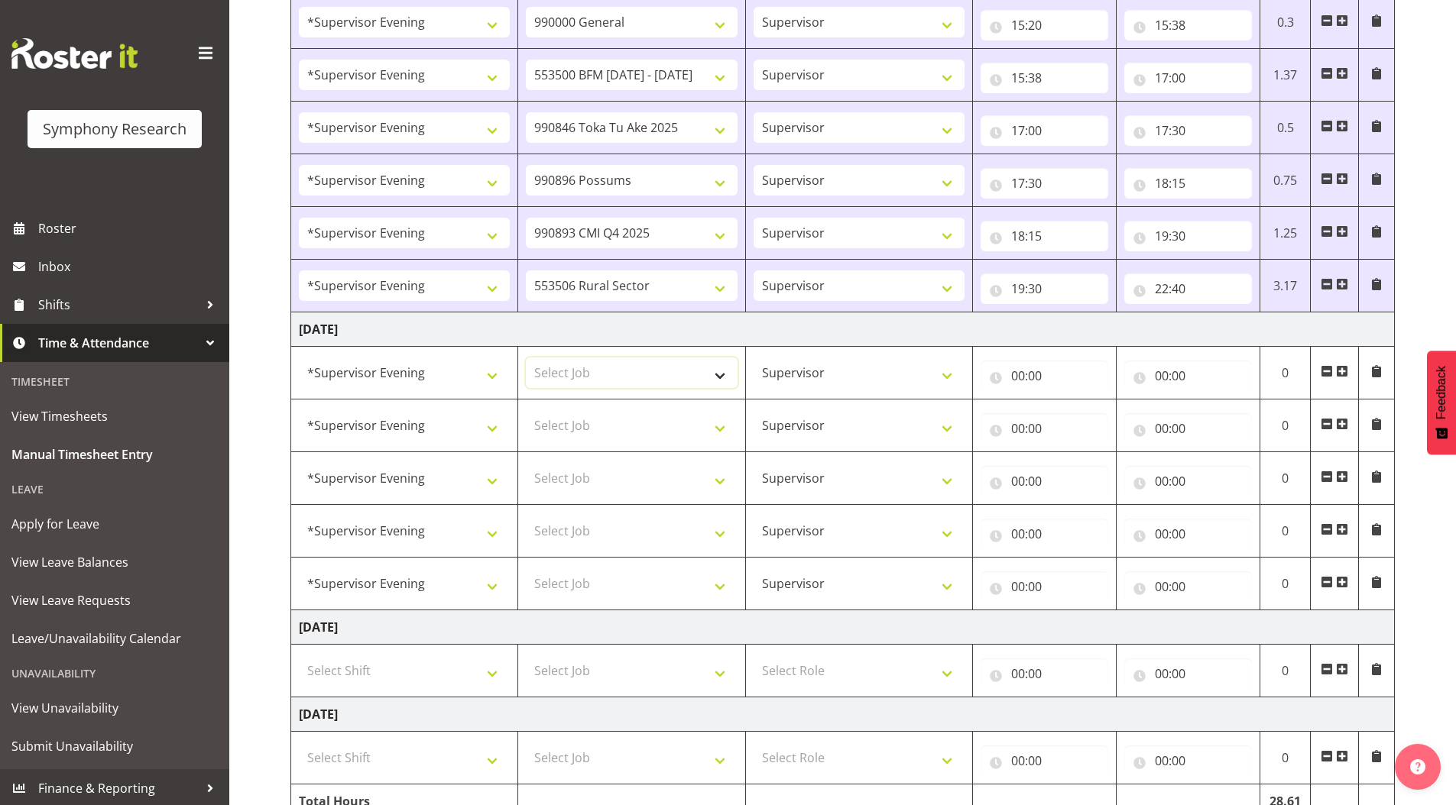
click at [576, 371] on select "Select Job 550060 IF Admin 553492 World Poll Aus Wave 2 Main 2025 553493 World …" at bounding box center [631, 373] width 211 height 31
select select "10242"
click at [526, 358] on select "Select Job 550060 IF Admin 553492 World Poll Aus Wave 2 Main 2025 553493 World …" at bounding box center [631, 373] width 211 height 31
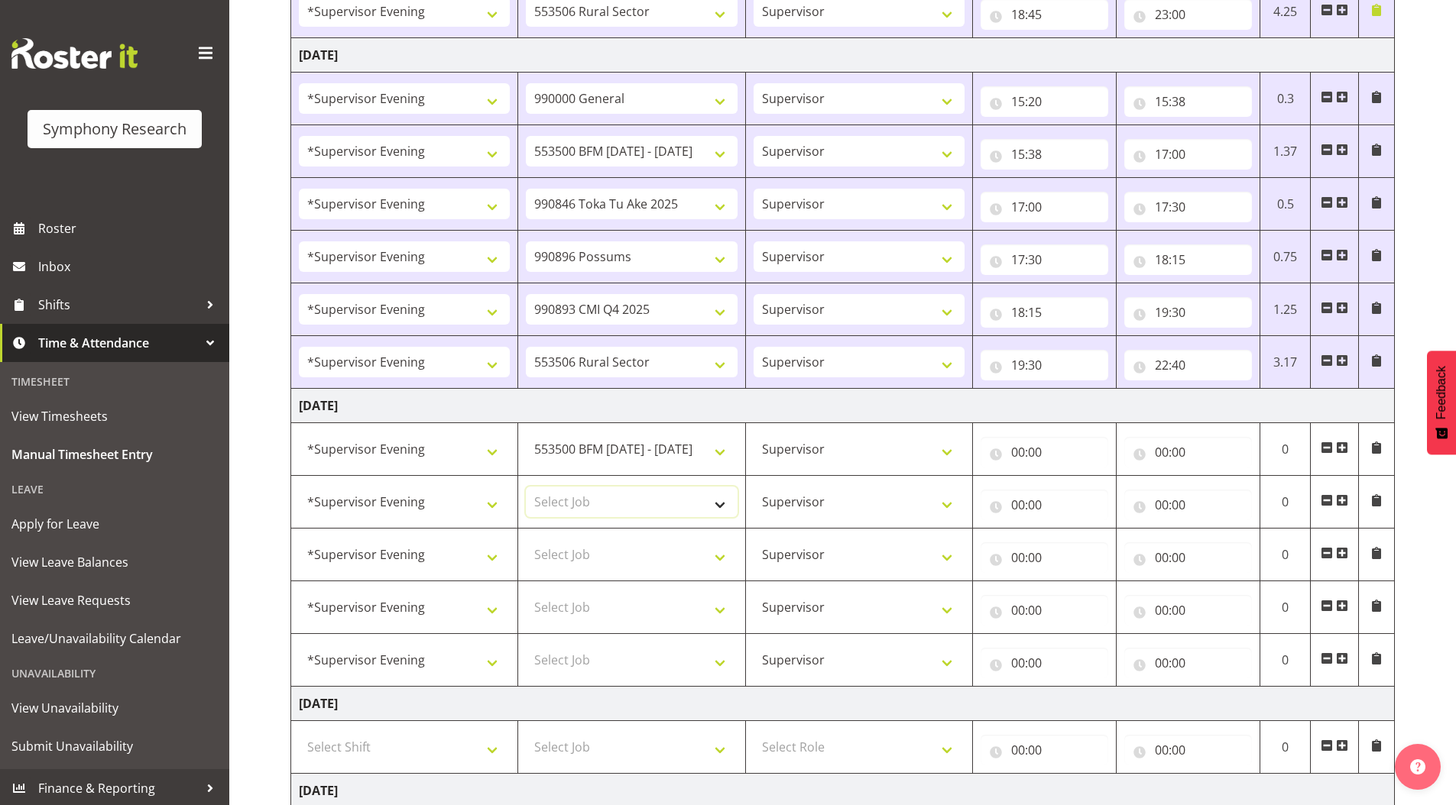
click at [578, 497] on select "Select Job 550060 IF Admin 553492 World Poll Aus Wave 2 Main 2025 553493 World …" at bounding box center [631, 502] width 211 height 31
select select "9426"
click at [526, 487] on select "Select Job 550060 IF Admin 553492 World Poll Aus Wave 2 Main 2025 553493 World …" at bounding box center [631, 502] width 211 height 31
drag, startPoint x: 575, startPoint y: 553, endPoint x: 575, endPoint y: 540, distance: 13.0
click at [575, 553] on select "Select Job 550060 IF Admin 553492 World Poll Aus Wave 2 Main 2025 553493 World …" at bounding box center [631, 554] width 211 height 31
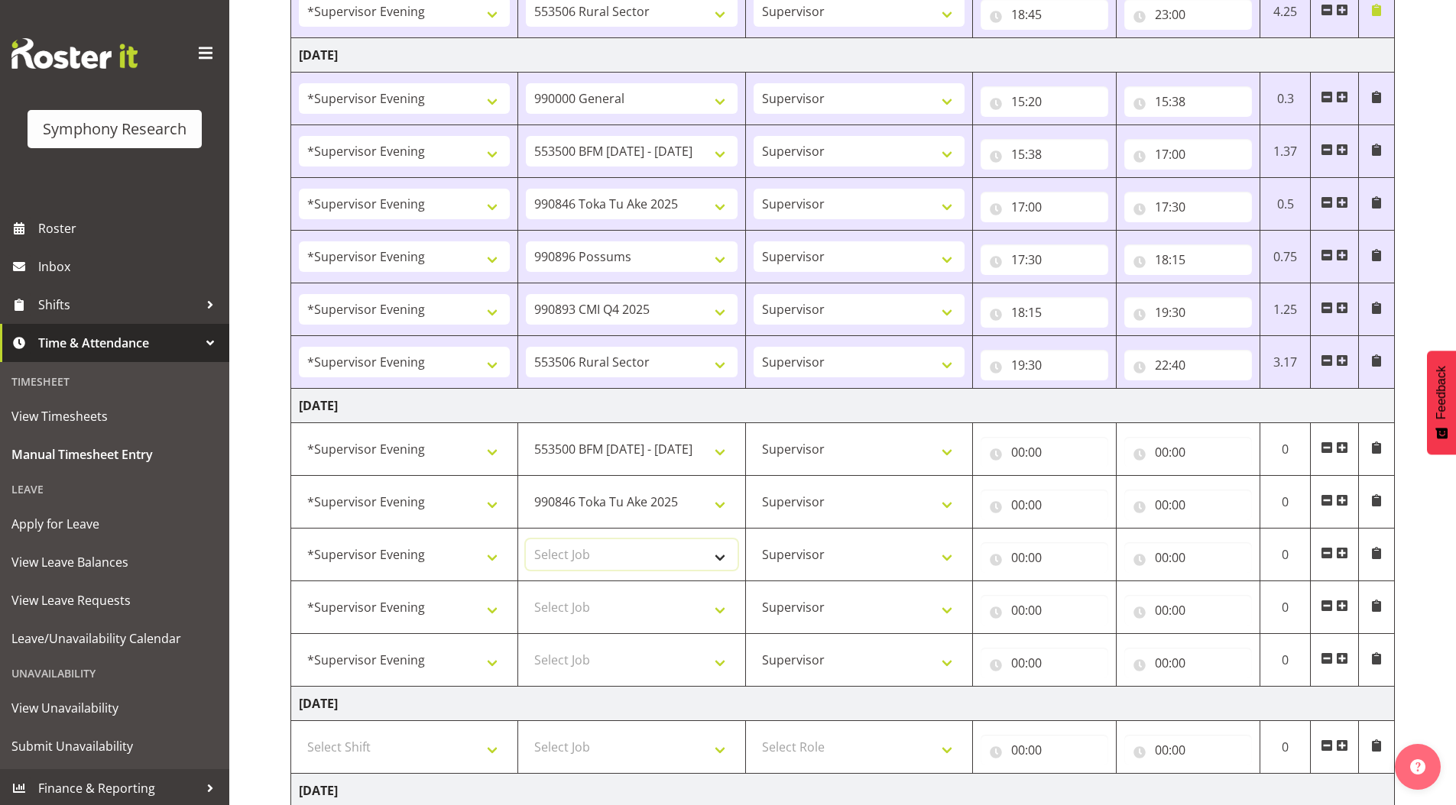
select select "10633"
click at [526, 539] on select "Select Job 550060 IF Admin 553492 World Poll Aus Wave 2 Main 2025 553493 World …" at bounding box center [631, 554] width 211 height 31
click at [581, 610] on select "Select Job 550060 IF Admin 553492 World Poll Aus Wave 2 Main 2025 553493 World …" at bounding box center [631, 607] width 211 height 31
select select "10575"
click at [526, 592] on select "Select Job 550060 IF Admin 553492 World Poll Aus Wave 2 Main 2025 553493 World …" at bounding box center [631, 607] width 211 height 31
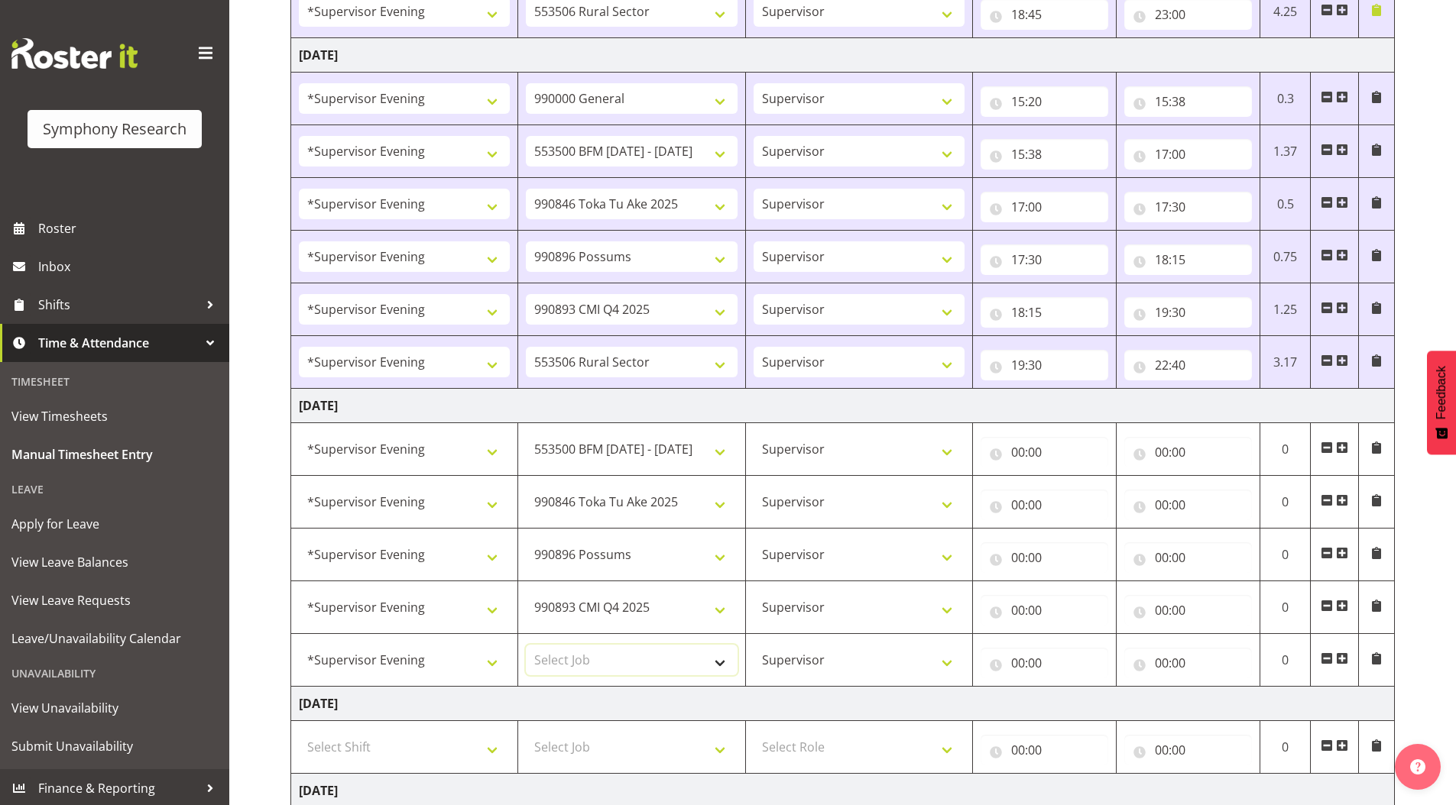
click at [572, 659] on select "Select Job 550060 IF Admin 553492 World Poll Aus Wave 2 Main 2025 553493 World …" at bounding box center [631, 660] width 211 height 31
select select "10587"
click at [526, 645] on select "Select Job 550060 IF Admin 553492 World Poll Aus Wave 2 Main 2025 553493 World …" at bounding box center [631, 660] width 211 height 31
click at [1016, 452] on input "00:00" at bounding box center [1044, 452] width 128 height 31
click at [1083, 495] on select "00 01 02 03 04 05 06 07 08 09 10 11 12 13 14 15 16 17 18 19 20 21 22 23" at bounding box center [1084, 492] width 34 height 31
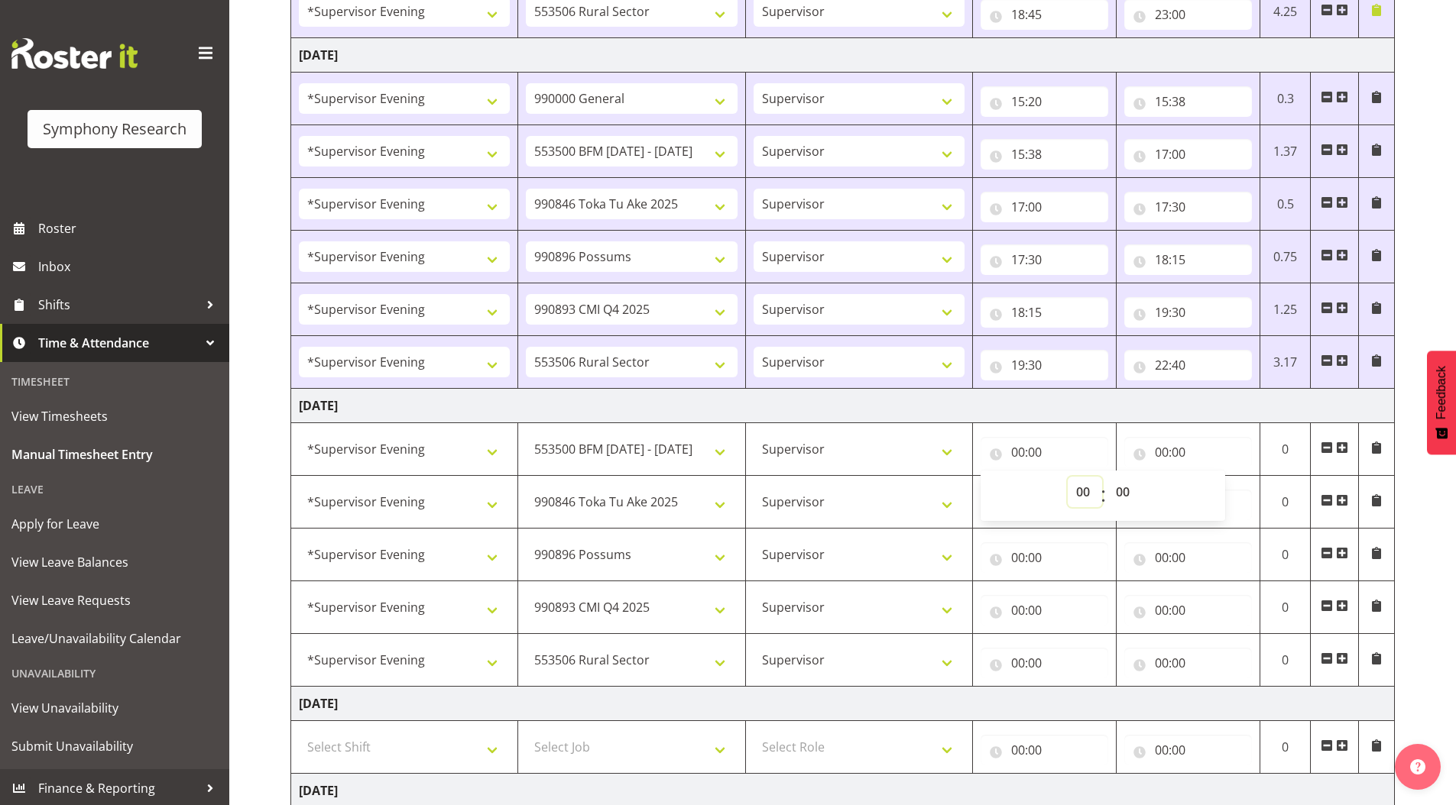
select select "15"
click at [1067, 477] on select "00 01 02 03 04 05 06 07 08 09 10 11 12 13 14 15 16 17 18 19 20 21 22 23" at bounding box center [1084, 492] width 34 height 31
type input "15:00"
drag, startPoint x: 1123, startPoint y: 492, endPoint x: 1121, endPoint y: 481, distance: 11.7
click at [1123, 492] on select "00 01 02 03 04 05 06 07 08 09 10 11 12 13 14 15 16 17 18 19 20 21 22 23 24 25 2…" at bounding box center [1124, 492] width 34 height 31
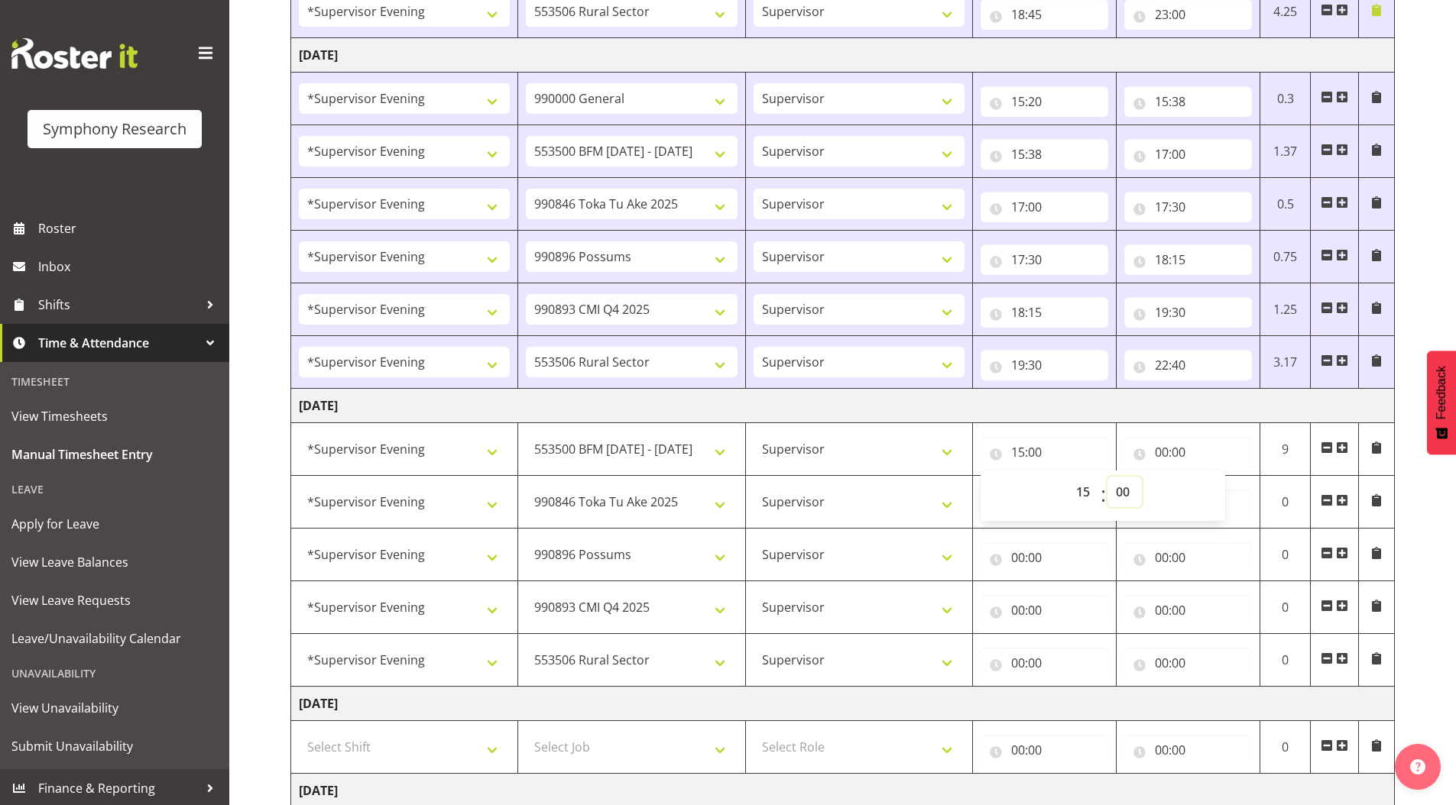
select select "20"
click at [1107, 477] on select "00 01 02 03 04 05 06 07 08 09 10 11 12 13 14 15 16 17 18 19 20 21 22 23 24 25 2…" at bounding box center [1124, 492] width 34 height 31
type input "15:20"
click at [1157, 448] on input "00:00" at bounding box center [1188, 452] width 128 height 31
click at [1223, 488] on select "00 01 02 03 04 05 06 07 08 09 10 11 12 13 14 15 16 17 18 19 20 21 22 23" at bounding box center [1228, 492] width 34 height 31
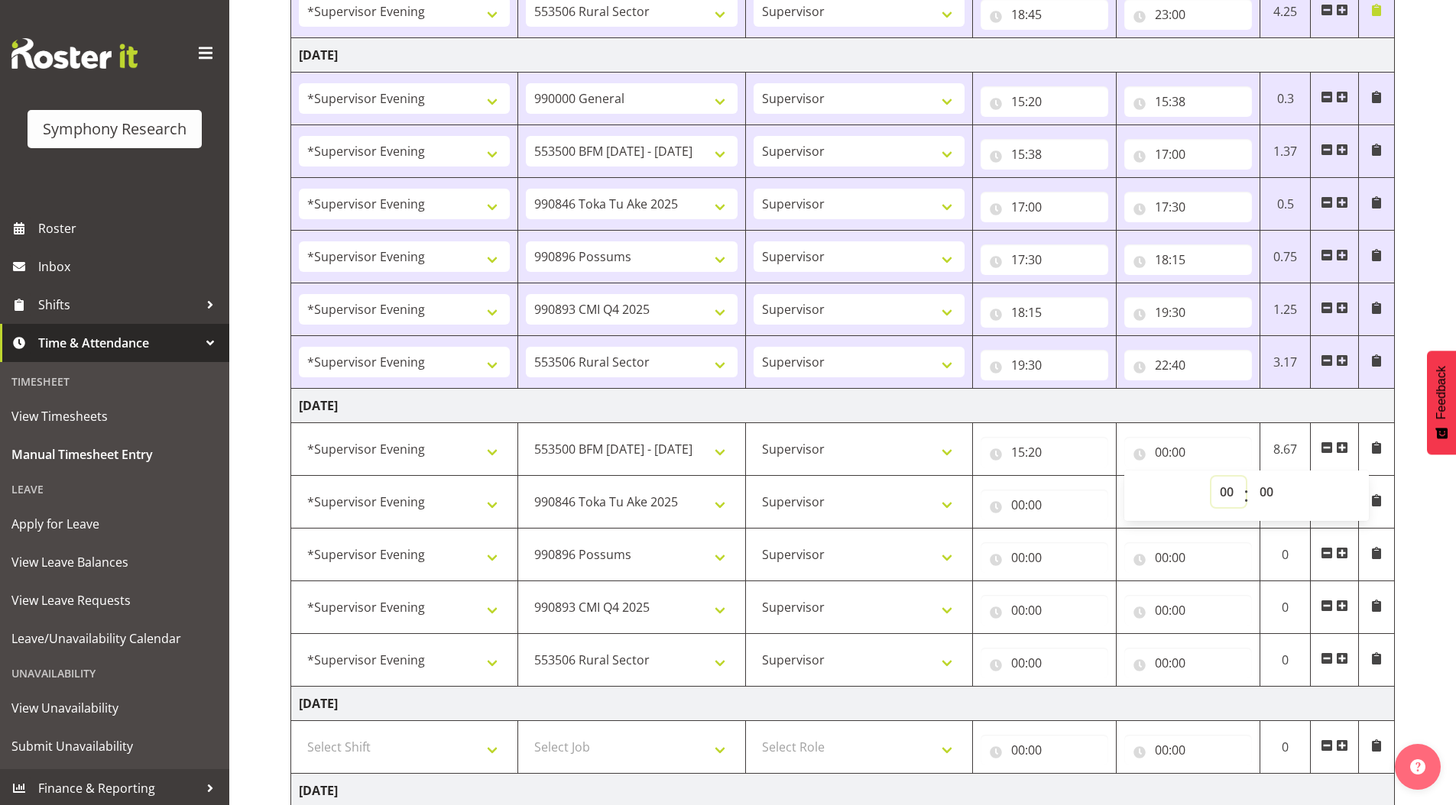
select select "17"
click at [1211, 477] on select "00 01 02 03 04 05 06 07 08 09 10 11 12 13 14 15 16 17 18 19 20 21 22 23" at bounding box center [1228, 492] width 34 height 31
type input "17:00"
click at [1011, 506] on input "00:00" at bounding box center [1044, 505] width 128 height 31
click at [1080, 546] on select "00 01 02 03 04 05 06 07 08 09 10 11 12 13 14 15 16 17 18 19 20 21 22 23" at bounding box center [1084, 545] width 34 height 31
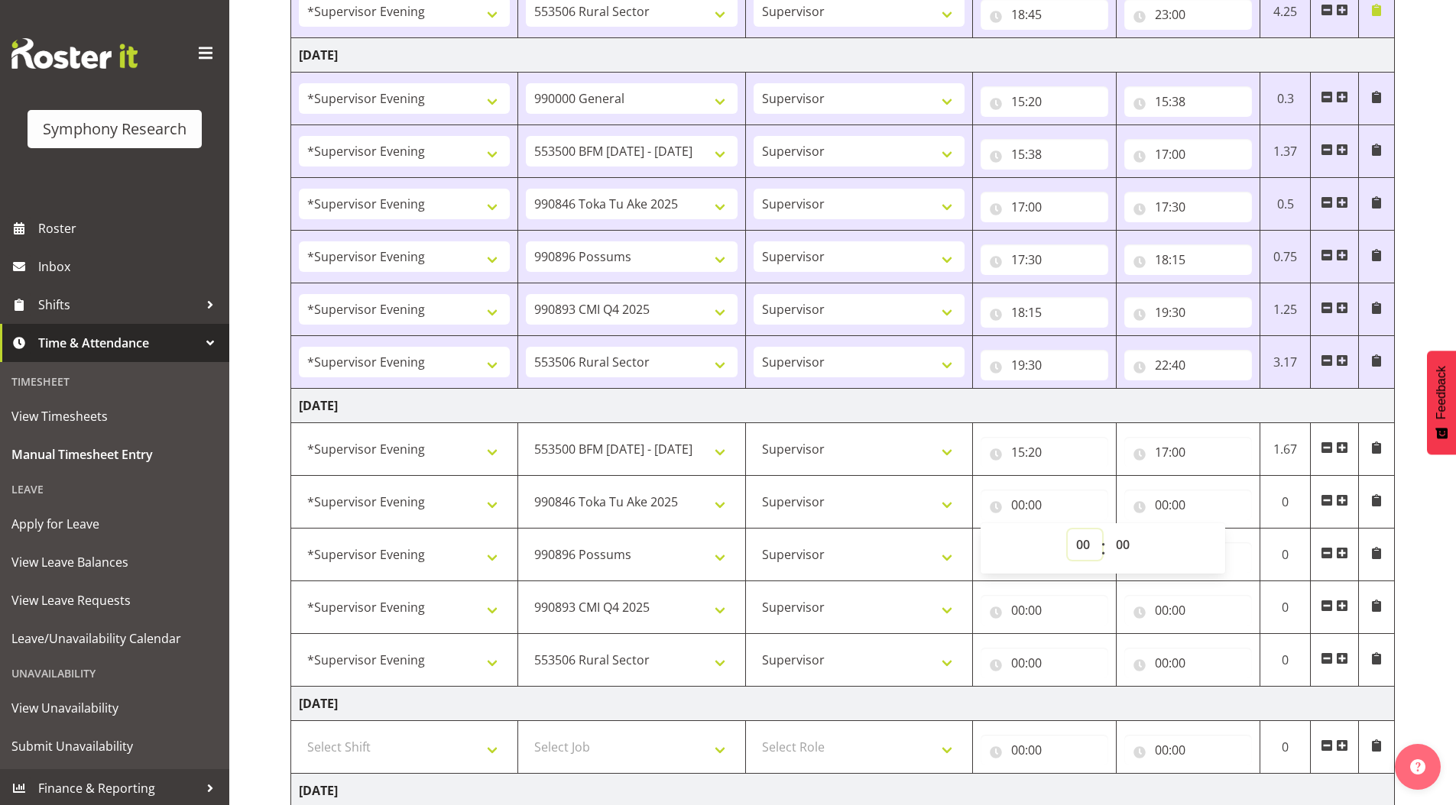
select select "17"
click at [1067, 530] on select "00 01 02 03 04 05 06 07 08 09 10 11 12 13 14 15 16 17 18 19 20 21 22 23" at bounding box center [1084, 545] width 34 height 31
type input "17:00"
click at [1160, 500] on input "00:00" at bounding box center [1188, 505] width 128 height 31
click at [1220, 542] on select "00 01 02 03 04 05 06 07 08 09 10 11 12 13 14 15 16 17 18 19 20 21 22 23" at bounding box center [1228, 545] width 34 height 31
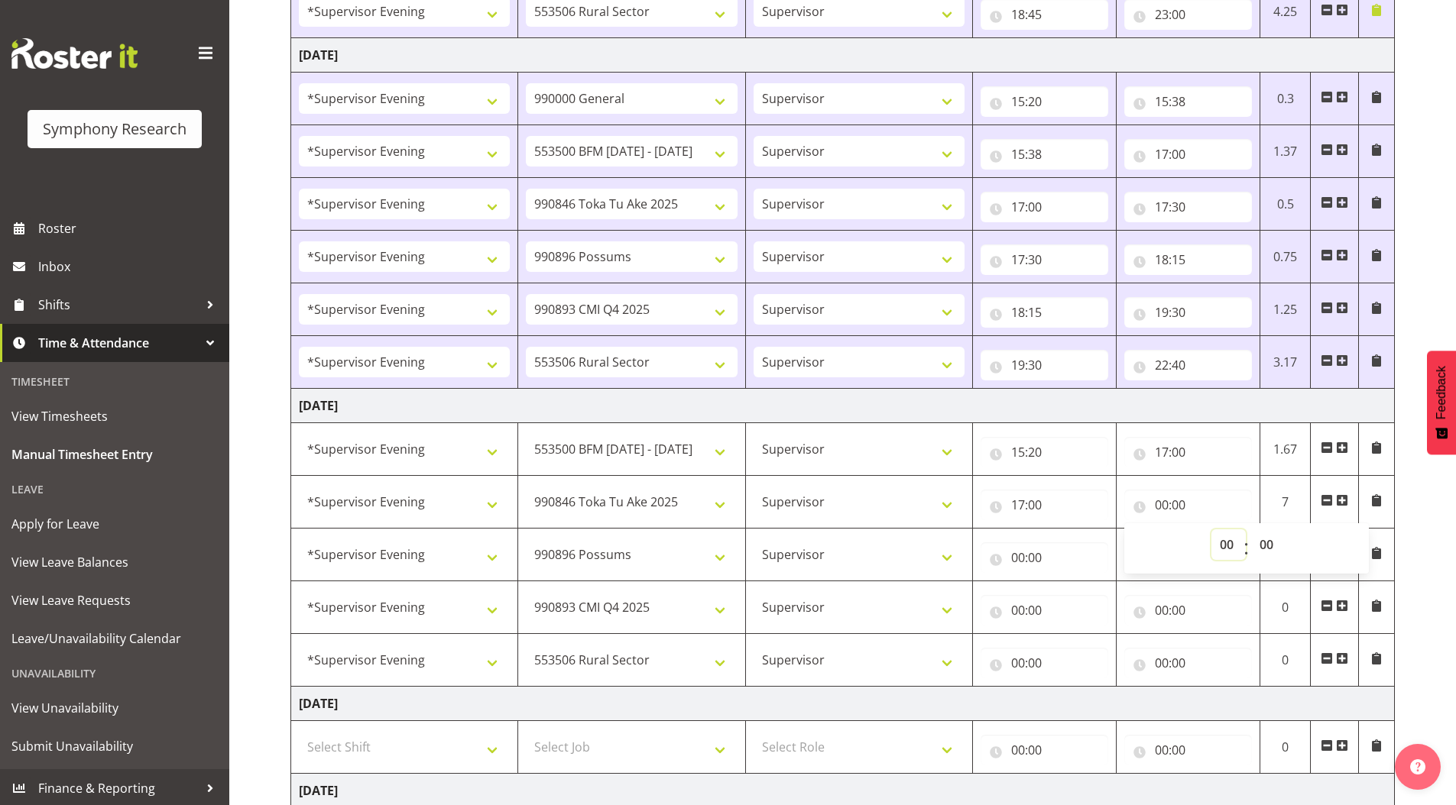
select select "17"
click at [1211, 530] on select "00 01 02 03 04 05 06 07 08 09 10 11 12 13 14 15 16 17 18 19 20 21 22 23" at bounding box center [1228, 545] width 34 height 31
type input "17:00"
drag, startPoint x: 1271, startPoint y: 546, endPoint x: 1265, endPoint y: 530, distance: 16.5
click at [1271, 546] on select "00 01 02 03 04 05 06 07 08 09 10 11 12 13 14 15 16 17 18 19 20 21 22 23 24 25 2…" at bounding box center [1268, 545] width 34 height 31
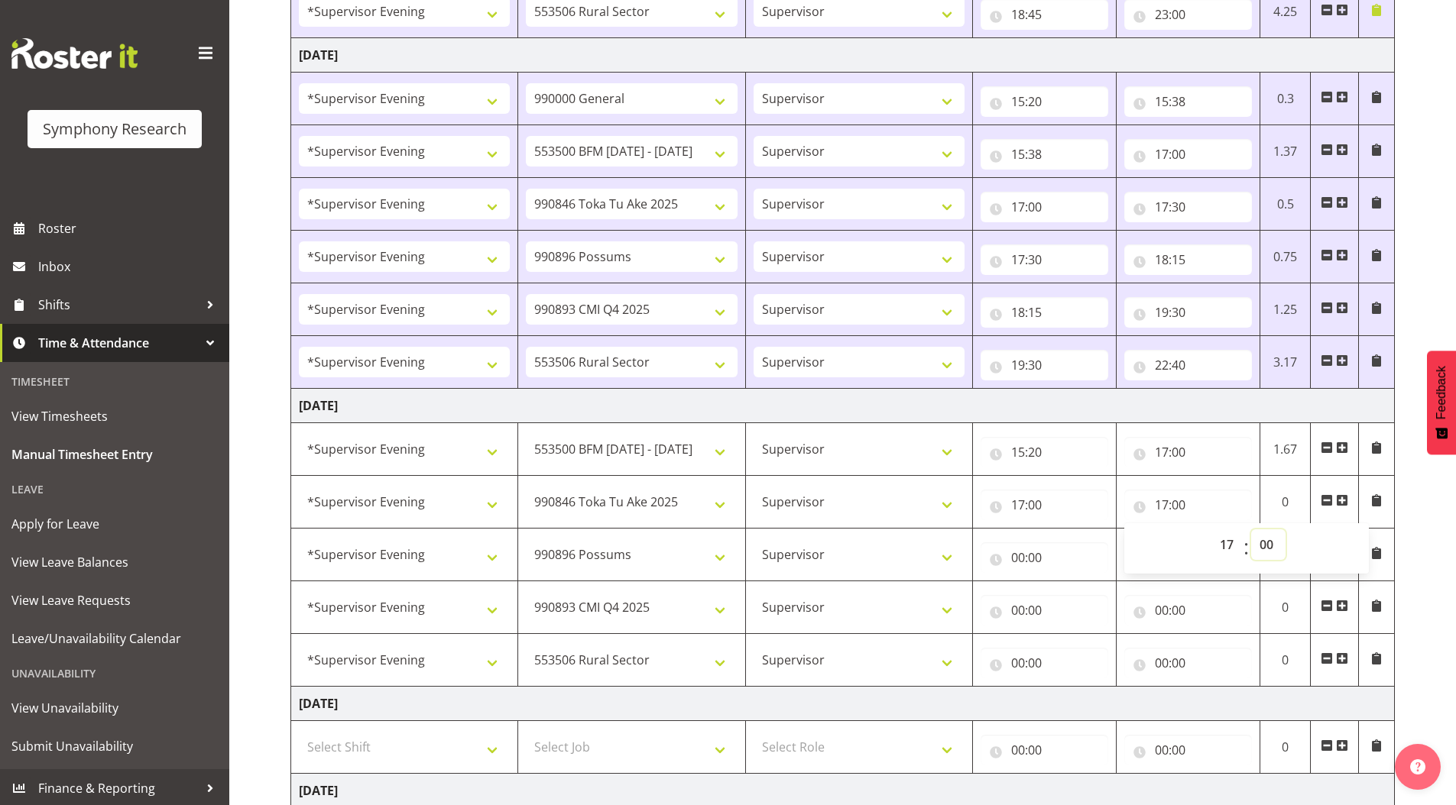
select select "10"
click at [1251, 530] on select "00 01 02 03 04 05 06 07 08 09 10 11 12 13 14 15 16 17 18 19 20 21 22 23 24 25 2…" at bounding box center [1268, 545] width 34 height 31
type input "17:10"
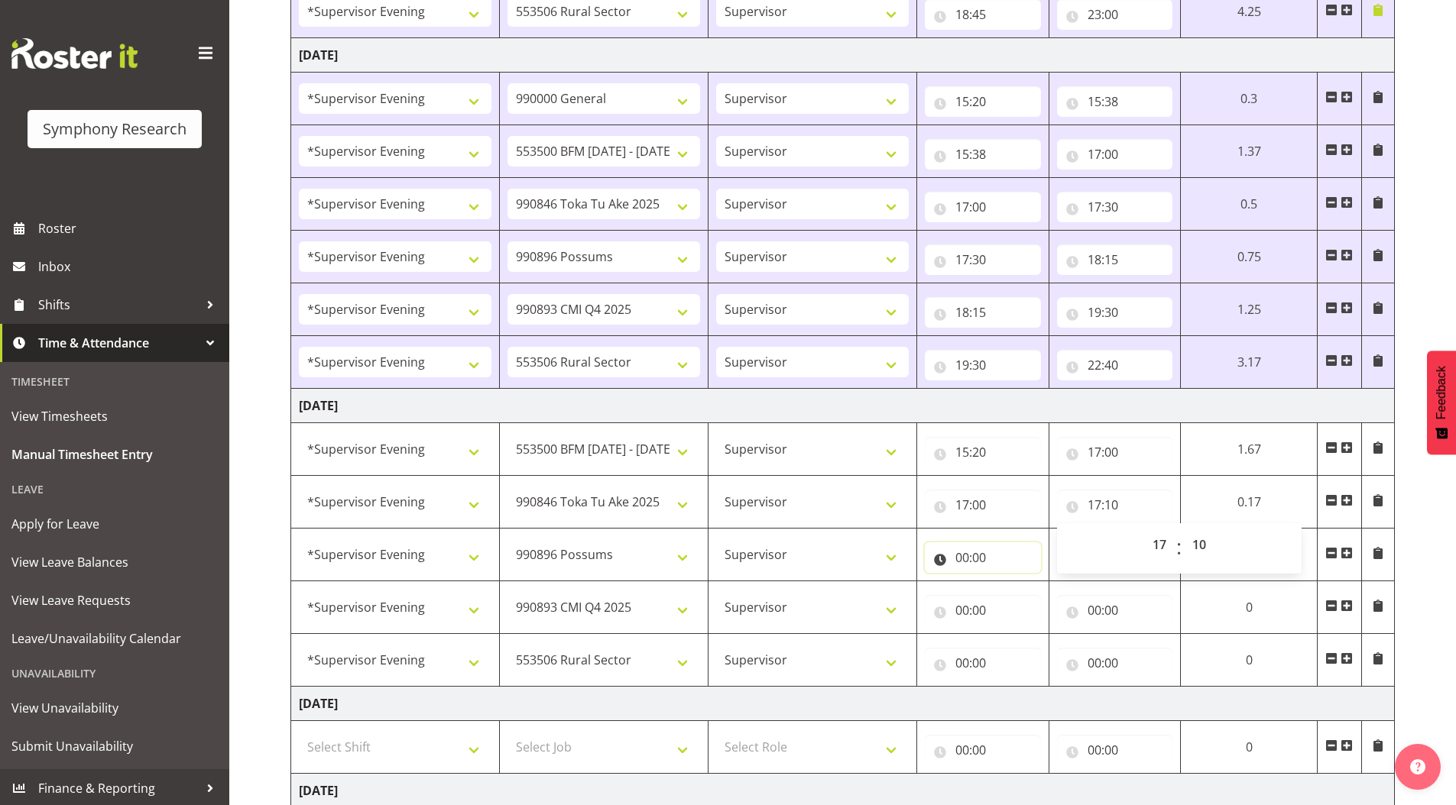
click at [958, 554] on input "00:00" at bounding box center [983, 558] width 116 height 31
drag, startPoint x: 1024, startPoint y: 601, endPoint x: 1024, endPoint y: 586, distance: 14.5
click at [1024, 601] on select "00 01 02 03 04 05 06 07 08 09 10 11 12 13 14 15 16 17 18 19 20 21 22 23" at bounding box center [1029, 597] width 34 height 31
select select "17"
click at [1046, 582] on select "00 01 02 03 04 05 06 07 08 09 10 11 12 13 14 15 16 17 18 19 20 21 22 23" at bounding box center [1029, 597] width 34 height 31
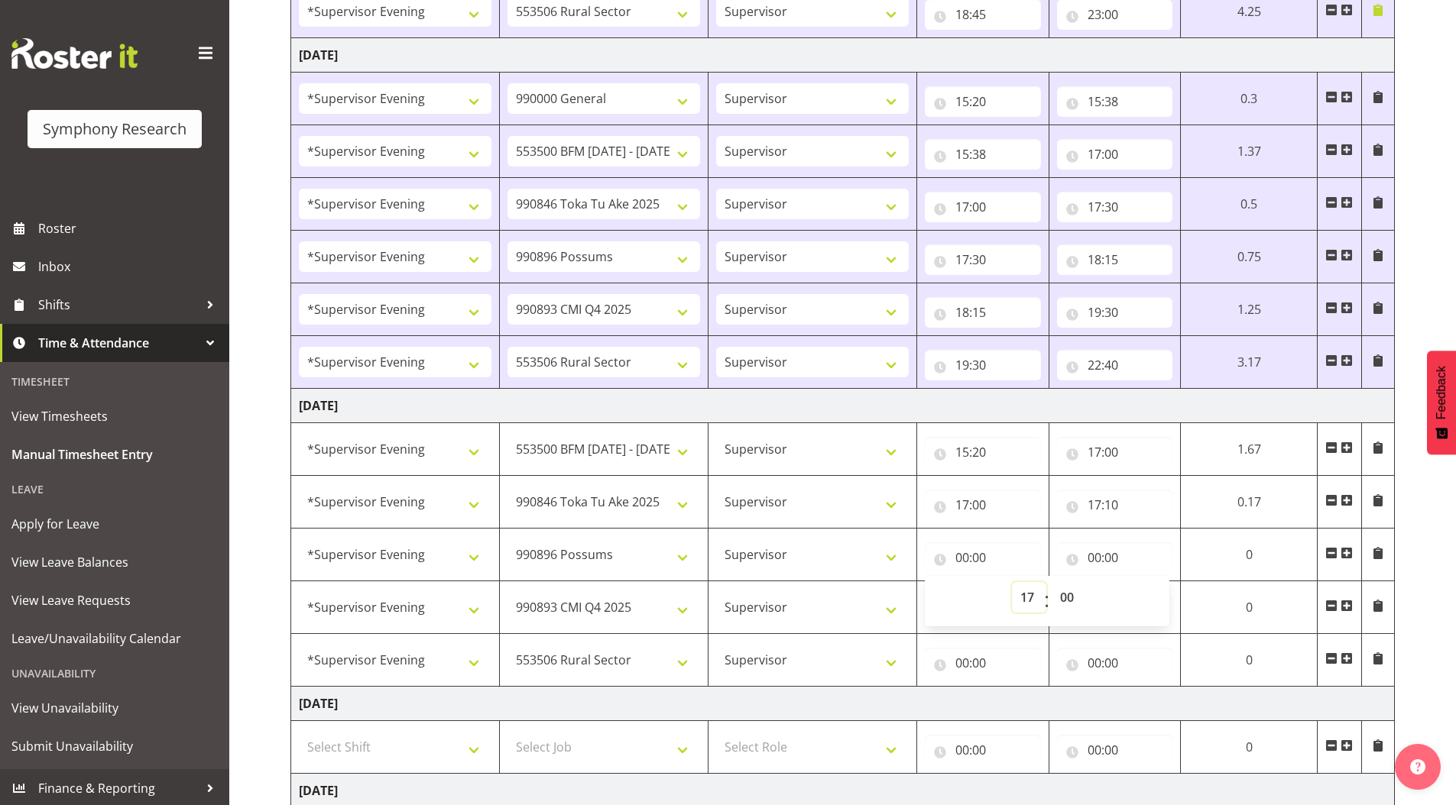
type input "17:00"
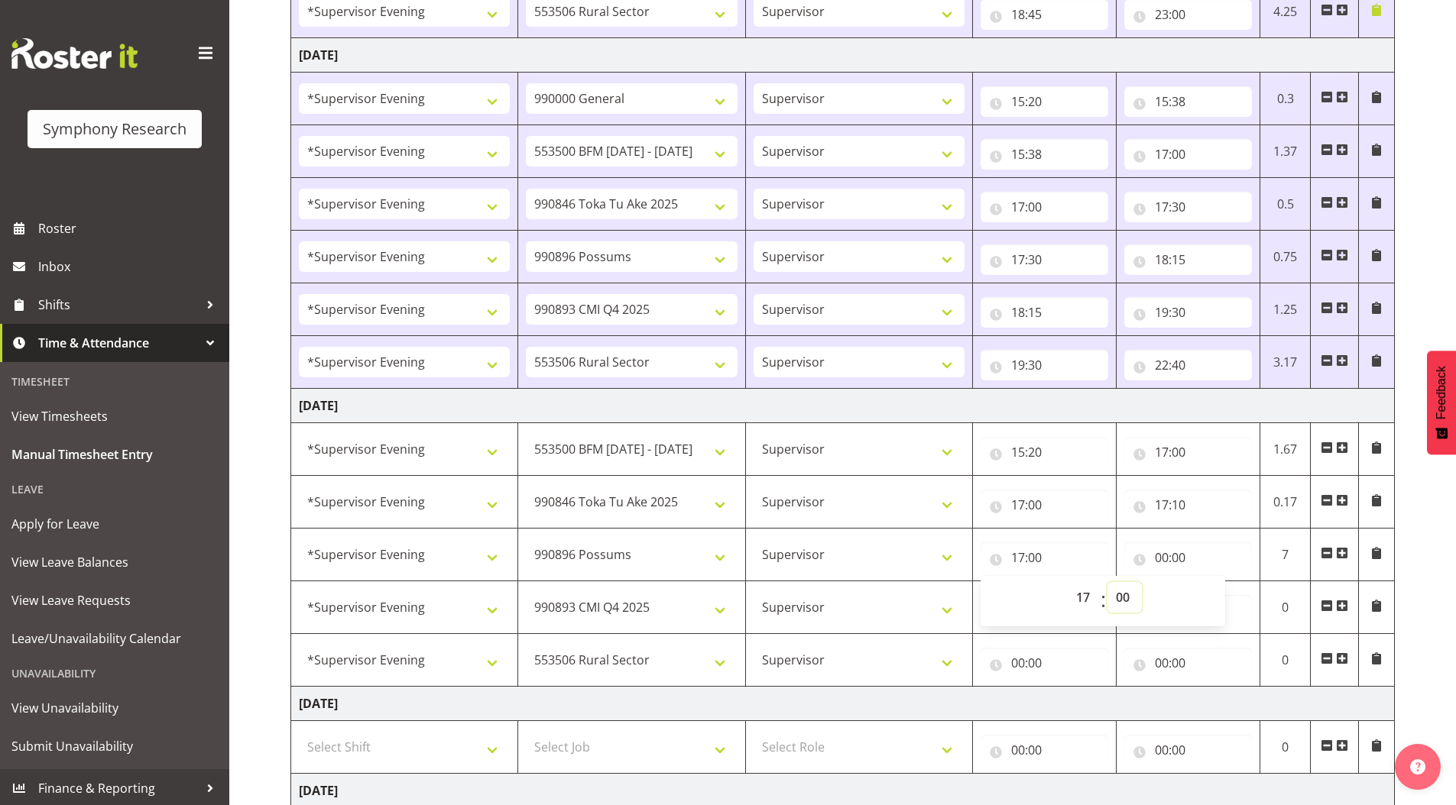
click at [1122, 597] on select "00 01 02 03 04 05 06 07 08 09 10 11 12 13 14 15 16 17 18 19 20 21 22 23 24 25 2…" at bounding box center [1124, 597] width 34 height 31
select select "10"
click at [1107, 582] on select "00 01 02 03 04 05 06 07 08 09 10 11 12 13 14 15 16 17 18 19 20 21 22 23 24 25 2…" at bounding box center [1124, 597] width 34 height 31
type input "17:10"
click at [1161, 558] on input "00:00" at bounding box center [1188, 558] width 128 height 31
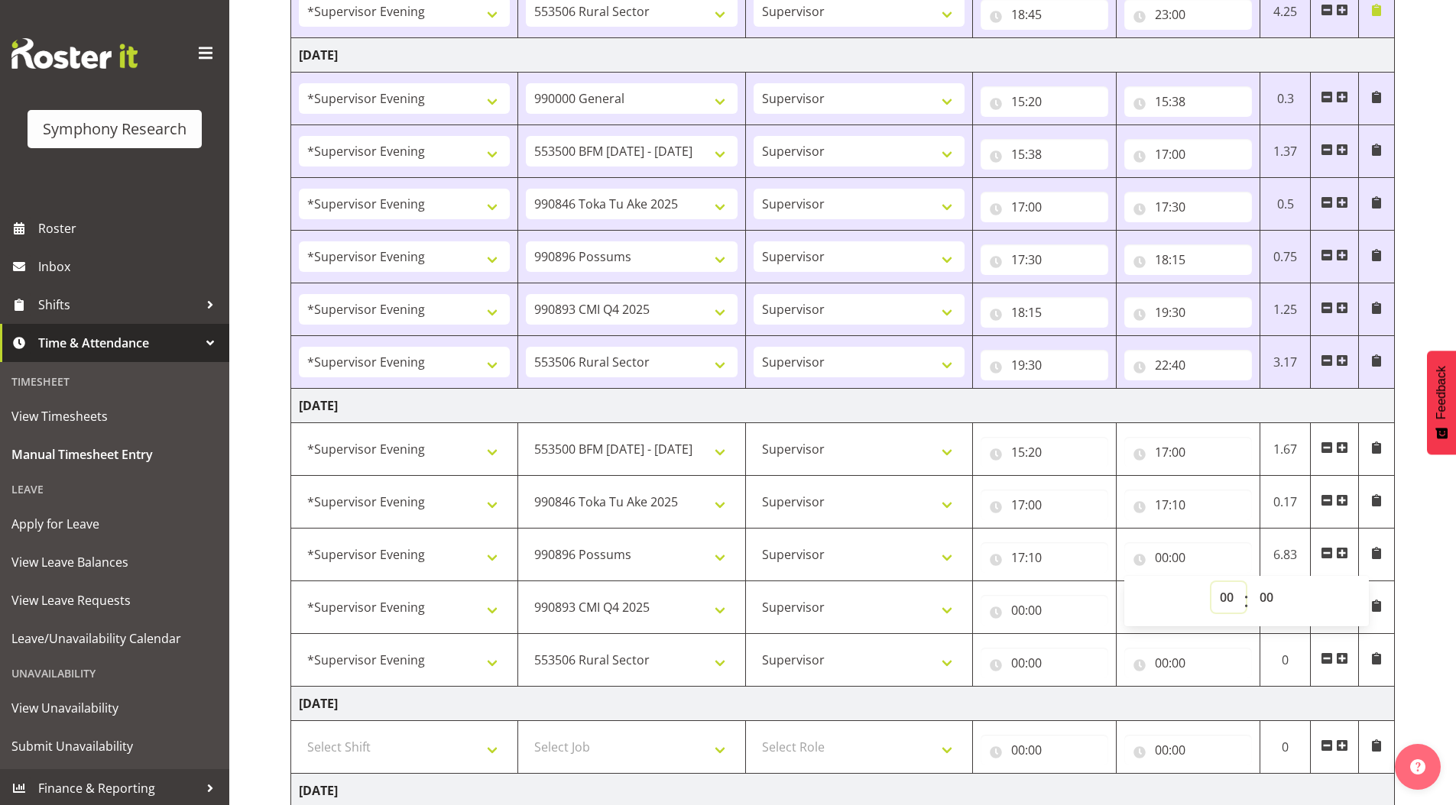
click at [1221, 598] on select "00 01 02 03 04 05 06 07 08 09 10 11 12 13 14 15 16 17 18 19 20 21 22 23" at bounding box center [1228, 597] width 34 height 31
select select "18"
click at [1211, 582] on select "00 01 02 03 04 05 06 07 08 09 10 11 12 13 14 15 16 17 18 19 20 21 22 23" at bounding box center [1228, 597] width 34 height 31
type input "18:00"
click at [1016, 611] on input "00:00" at bounding box center [1044, 610] width 128 height 31
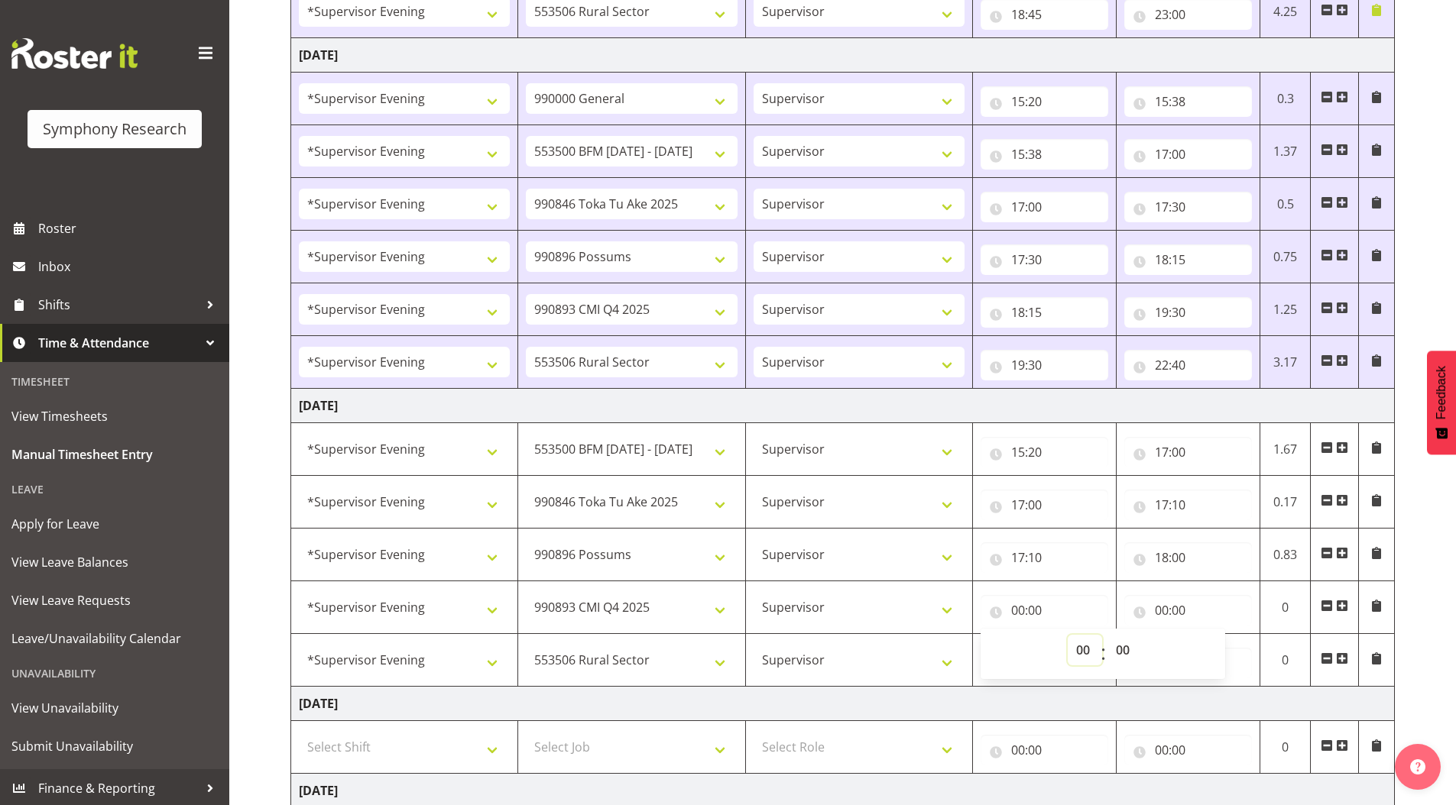
click at [1077, 647] on select "00 01 02 03 04 05 06 07 08 09 10 11 12 13 14 15 16 17 18 19 20 21 22 23" at bounding box center [1084, 650] width 34 height 31
select select "18"
click at [1067, 635] on select "00 01 02 03 04 05 06 07 08 09 10 11 12 13 14 15 16 17 18 19 20 21 22 23" at bounding box center [1084, 650] width 34 height 31
type input "18:00"
click at [1168, 609] on input "00:00" at bounding box center [1188, 610] width 128 height 31
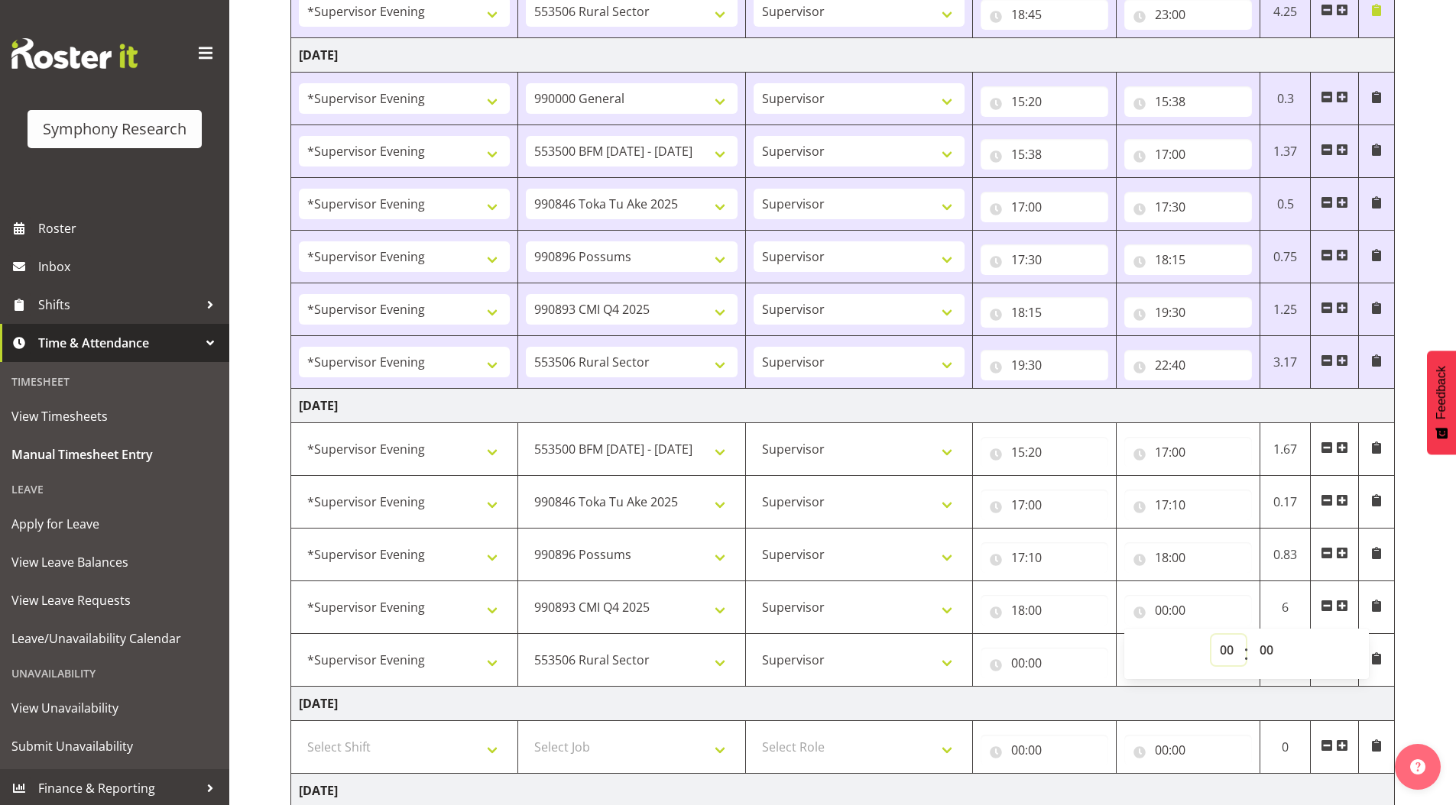
drag, startPoint x: 1229, startPoint y: 648, endPoint x: 1229, endPoint y: 640, distance: 8.4
click at [1229, 648] on select "00 01 02 03 04 05 06 07 08 09 10 11 12 13 14 15 16 17 18 19 20 21 22 23" at bounding box center [1228, 650] width 34 height 31
select select "19"
click at [1211, 635] on select "00 01 02 03 04 05 06 07 08 09 10 11 12 13 14 15 16 17 18 19 20 21 22 23" at bounding box center [1228, 650] width 34 height 31
type input "19:00"
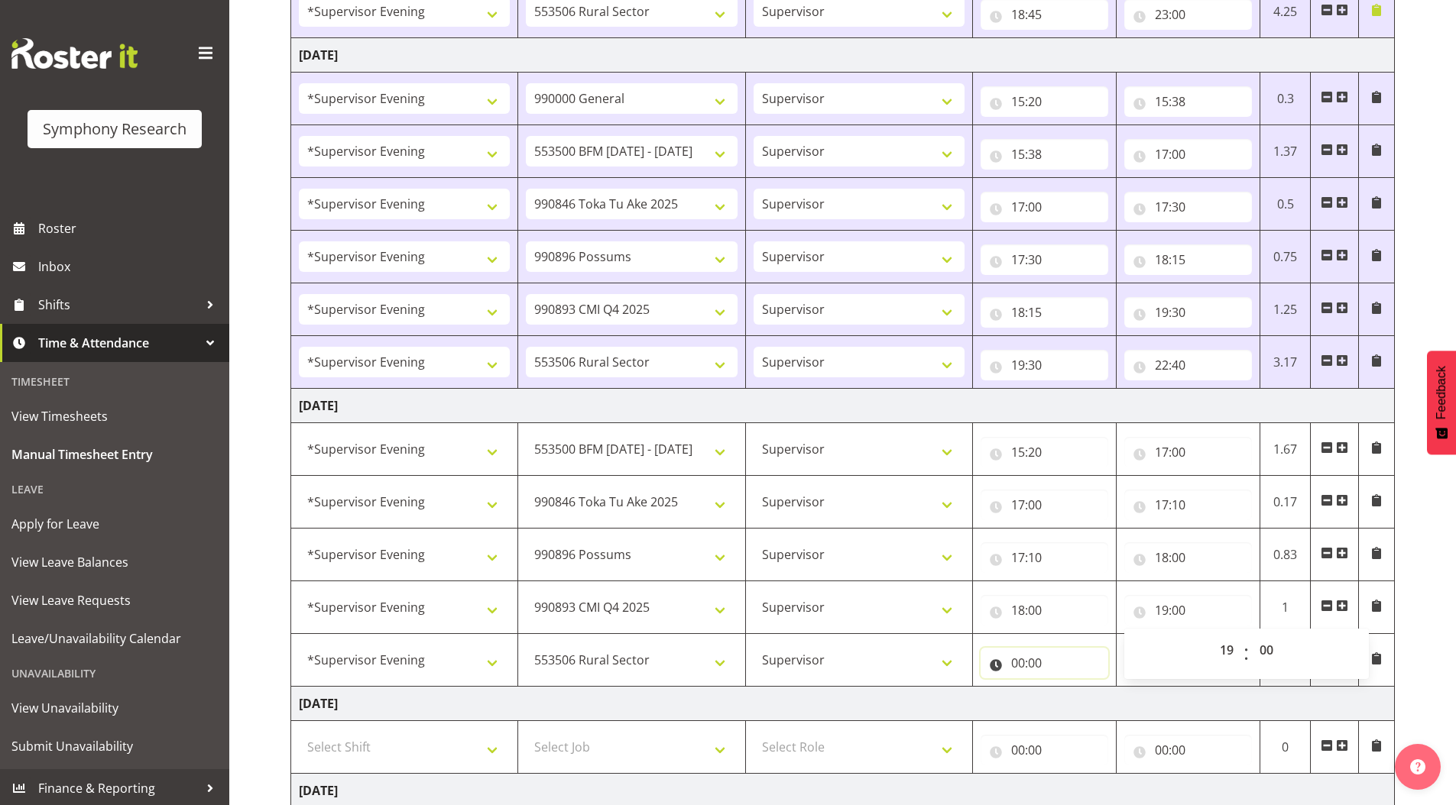
click at [1013, 665] on input "00:00" at bounding box center [1044, 663] width 128 height 31
drag, startPoint x: 1074, startPoint y: 698, endPoint x: 1075, endPoint y: 688, distance: 10.0
click at [1074, 698] on select "00 01 02 03 04 05 06 07 08 09 10 11 12 13 14 15 16 17 18 19 20 21 22 23" at bounding box center [1084, 703] width 34 height 31
select select "19"
click at [1067, 688] on select "00 01 02 03 04 05 06 07 08 09 10 11 12 13 14 15 16 17 18 19 20 21 22 23" at bounding box center [1084, 703] width 34 height 31
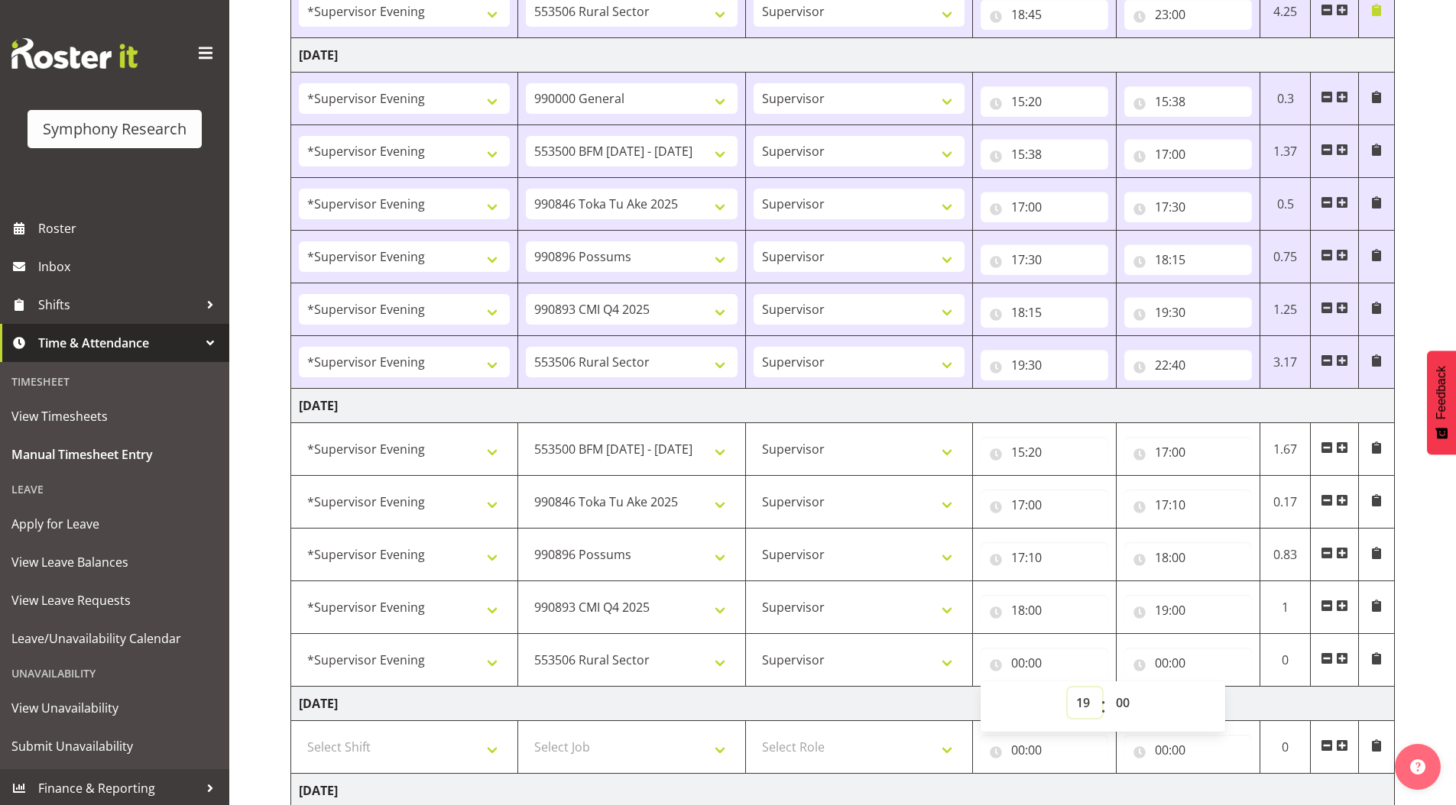
type input "19:00"
click at [1159, 662] on input "00:00" at bounding box center [1188, 663] width 128 height 31
click at [1230, 707] on select "00 01 02 03 04 05 06 07 08 09 10 11 12 13 14 15 16 17 18 19 20 21 22 23" at bounding box center [1228, 703] width 34 height 31
select select "22"
click at [1211, 688] on select "00 01 02 03 04 05 06 07 08 09 10 11 12 13 14 15 16 17 18 19 20 21 22 23" at bounding box center [1228, 703] width 34 height 31
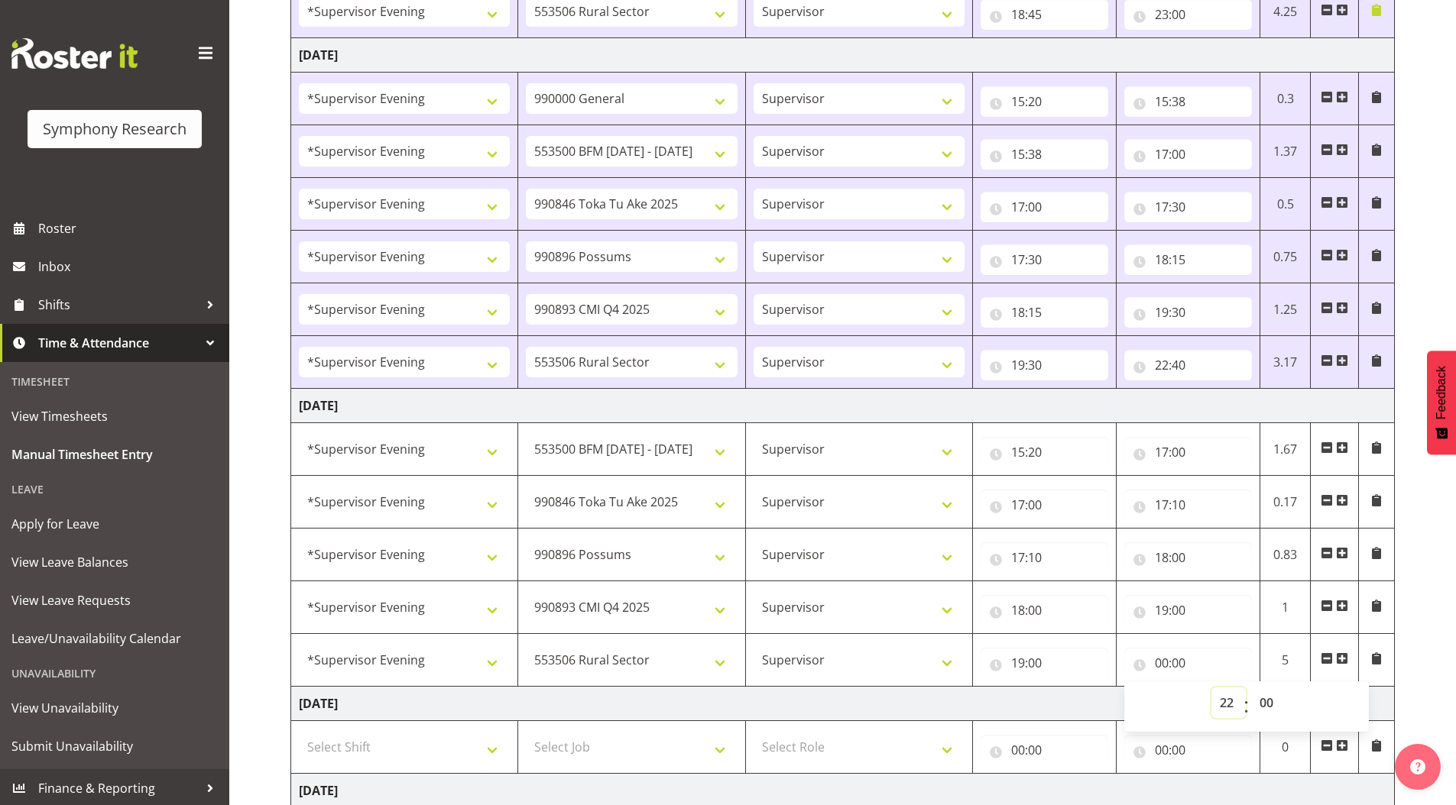
type input "22:00"
